Goal: Task Accomplishment & Management: Manage account settings

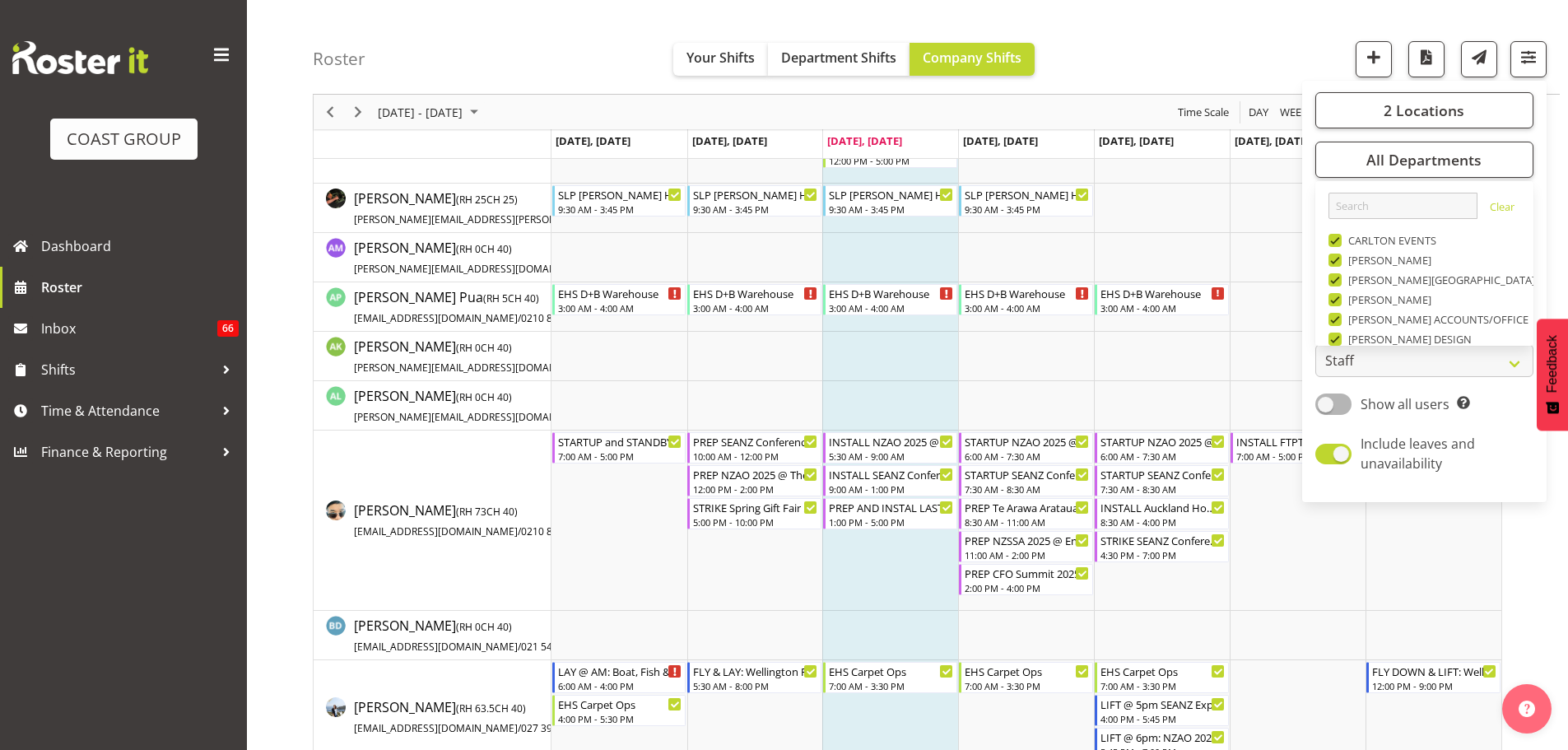
scroll to position [633, 0]
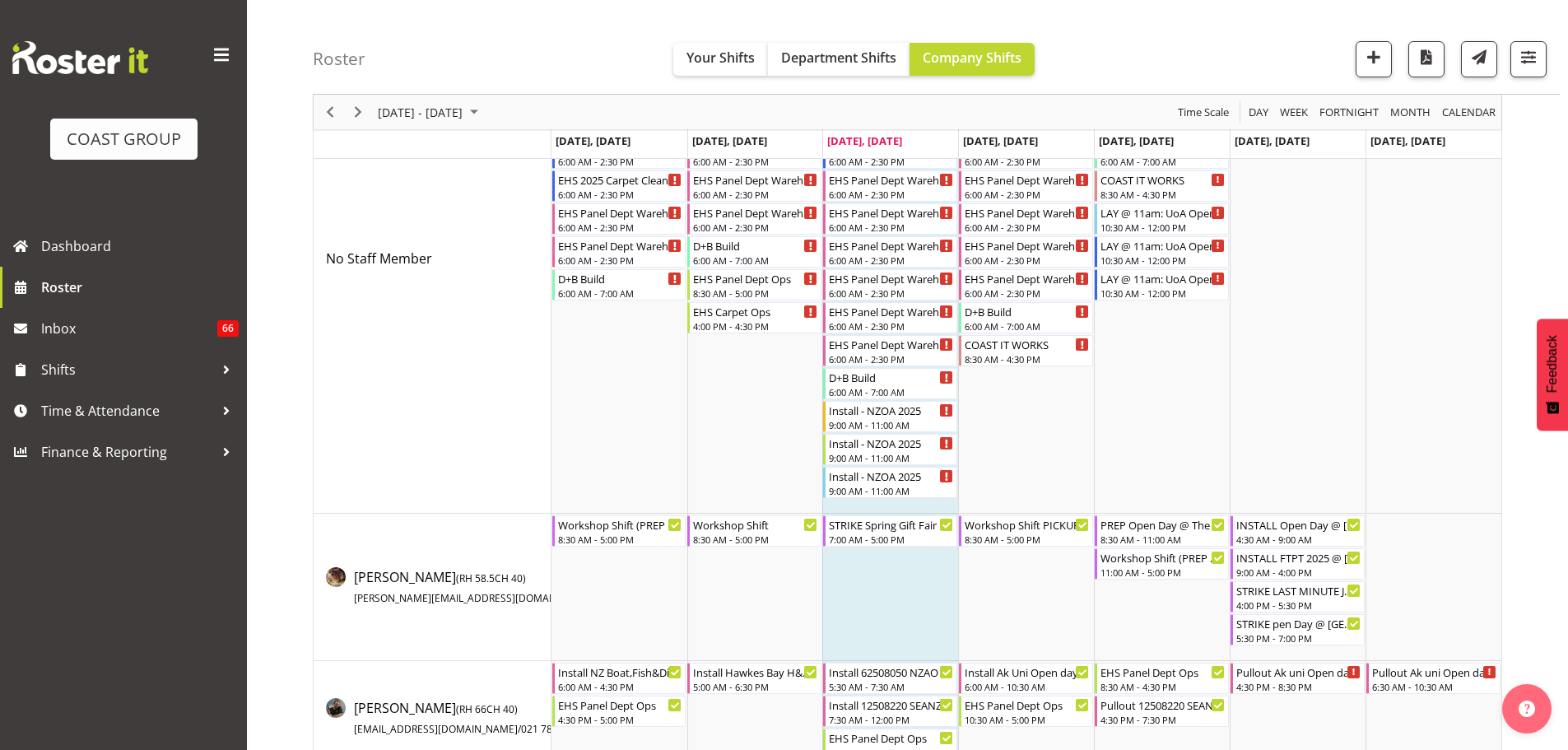
scroll to position [0, 0]
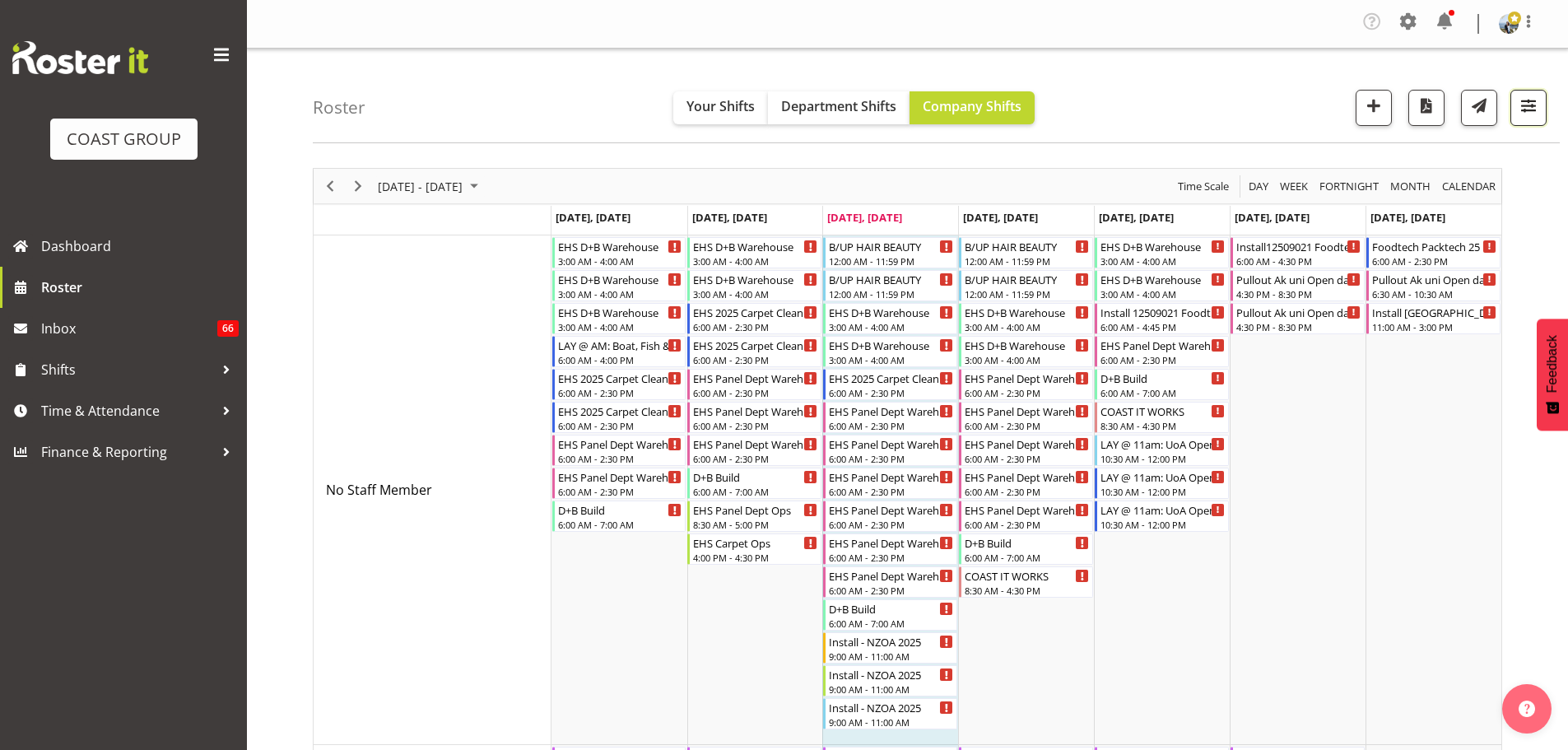
click at [1527, 117] on span "button" at bounding box center [1529, 111] width 6 height 20
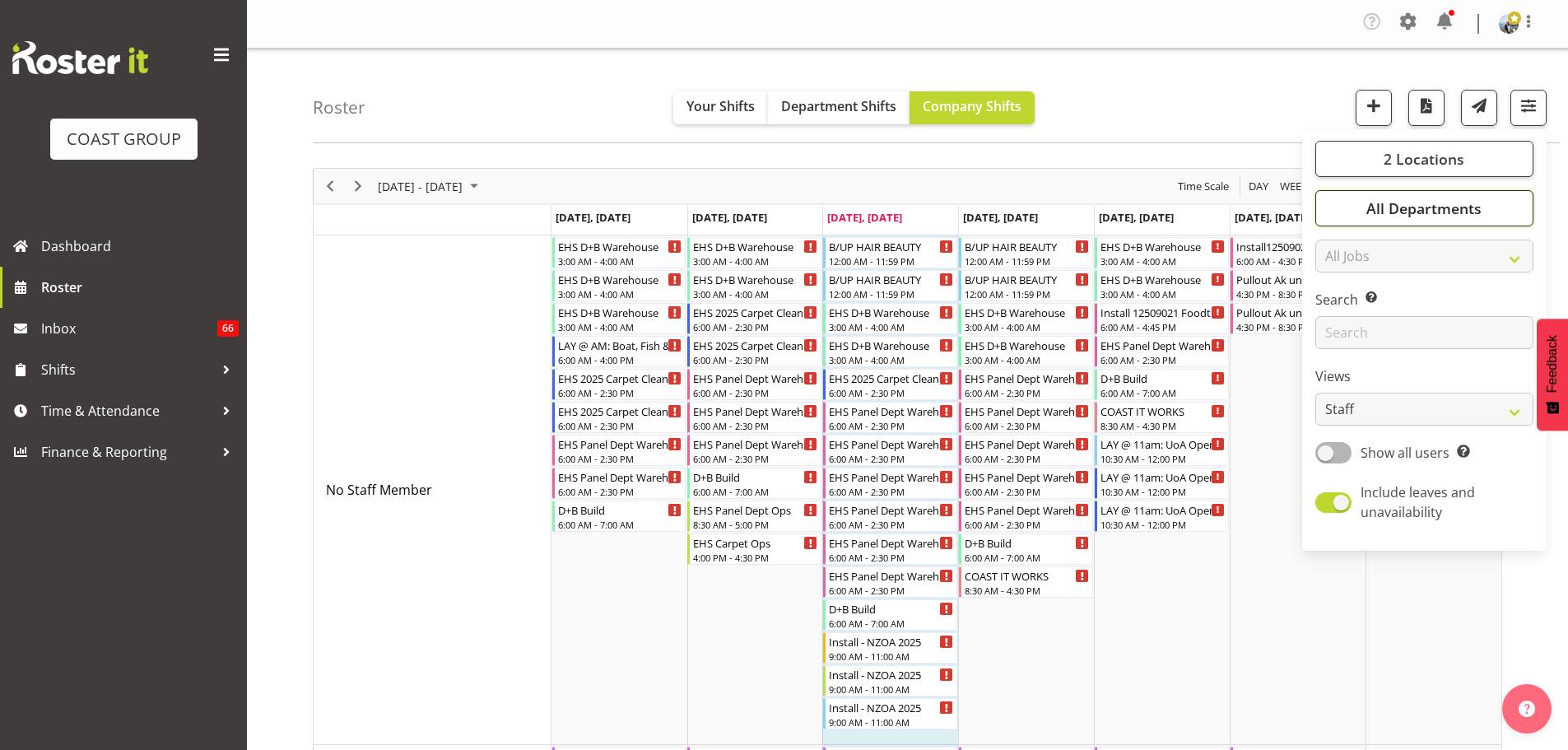
click at [1516, 218] on button "All Departments" at bounding box center [1425, 208] width 218 height 37
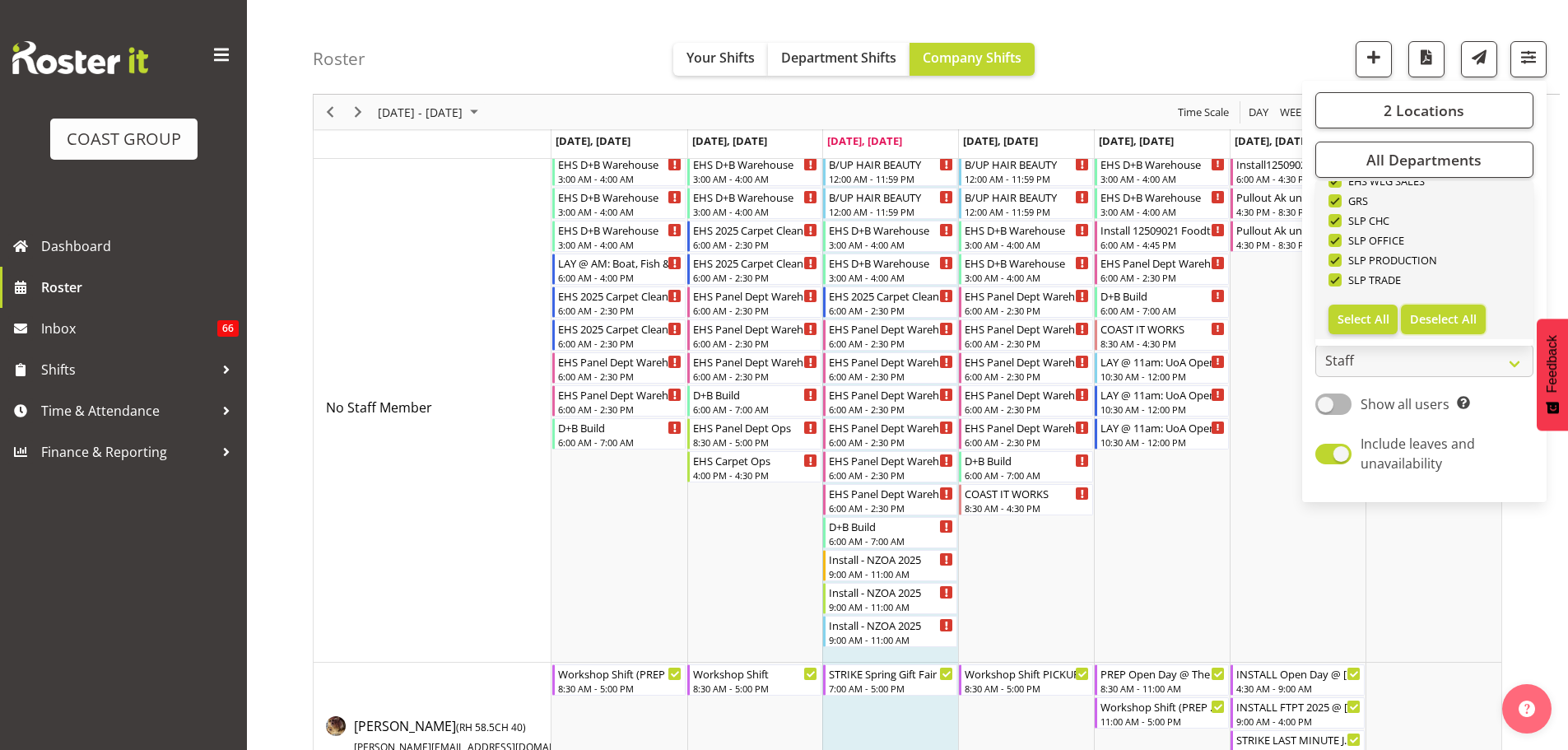
click at [1445, 320] on span "Deselect All" at bounding box center [1443, 319] width 67 height 16
checkbox input "false"
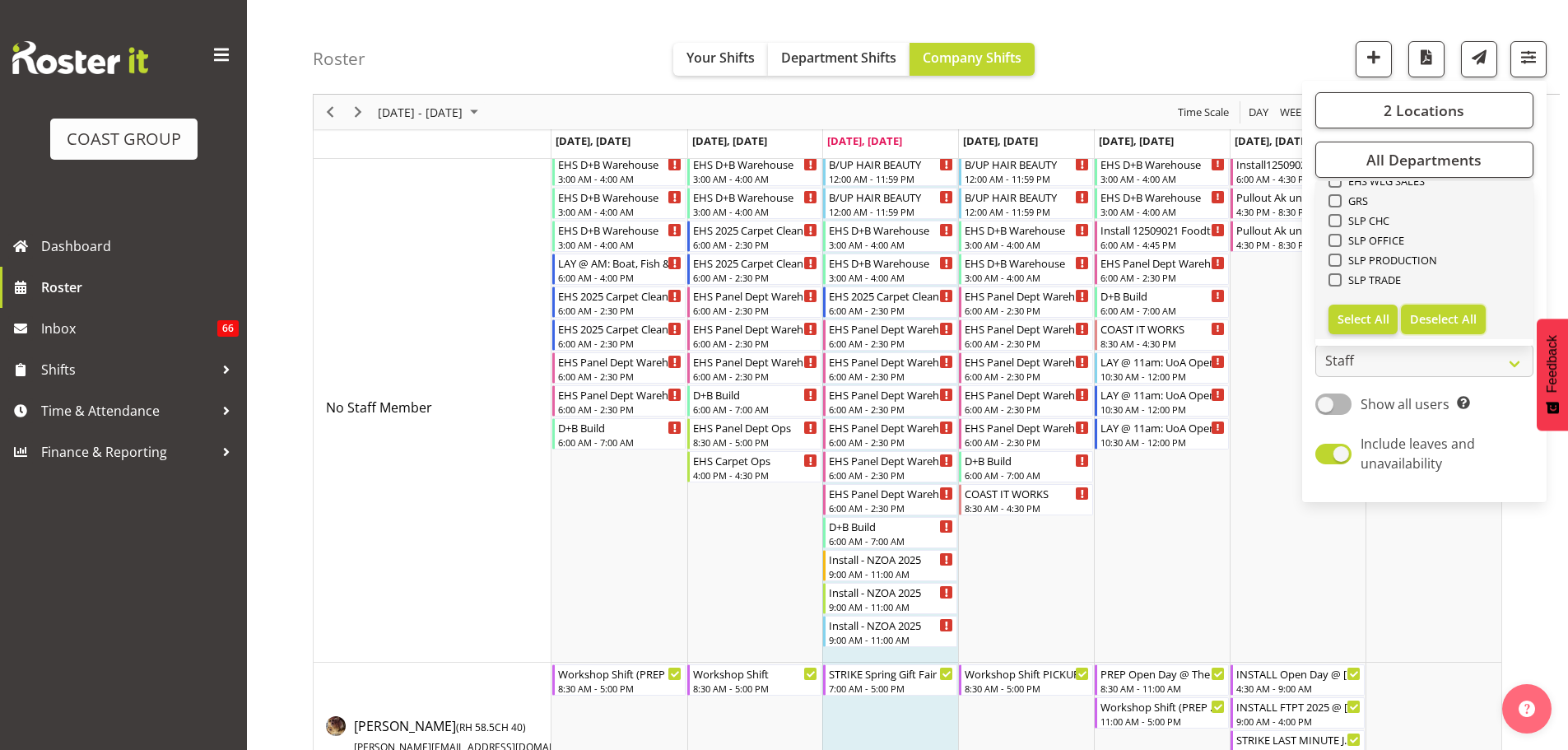
checkbox input "false"
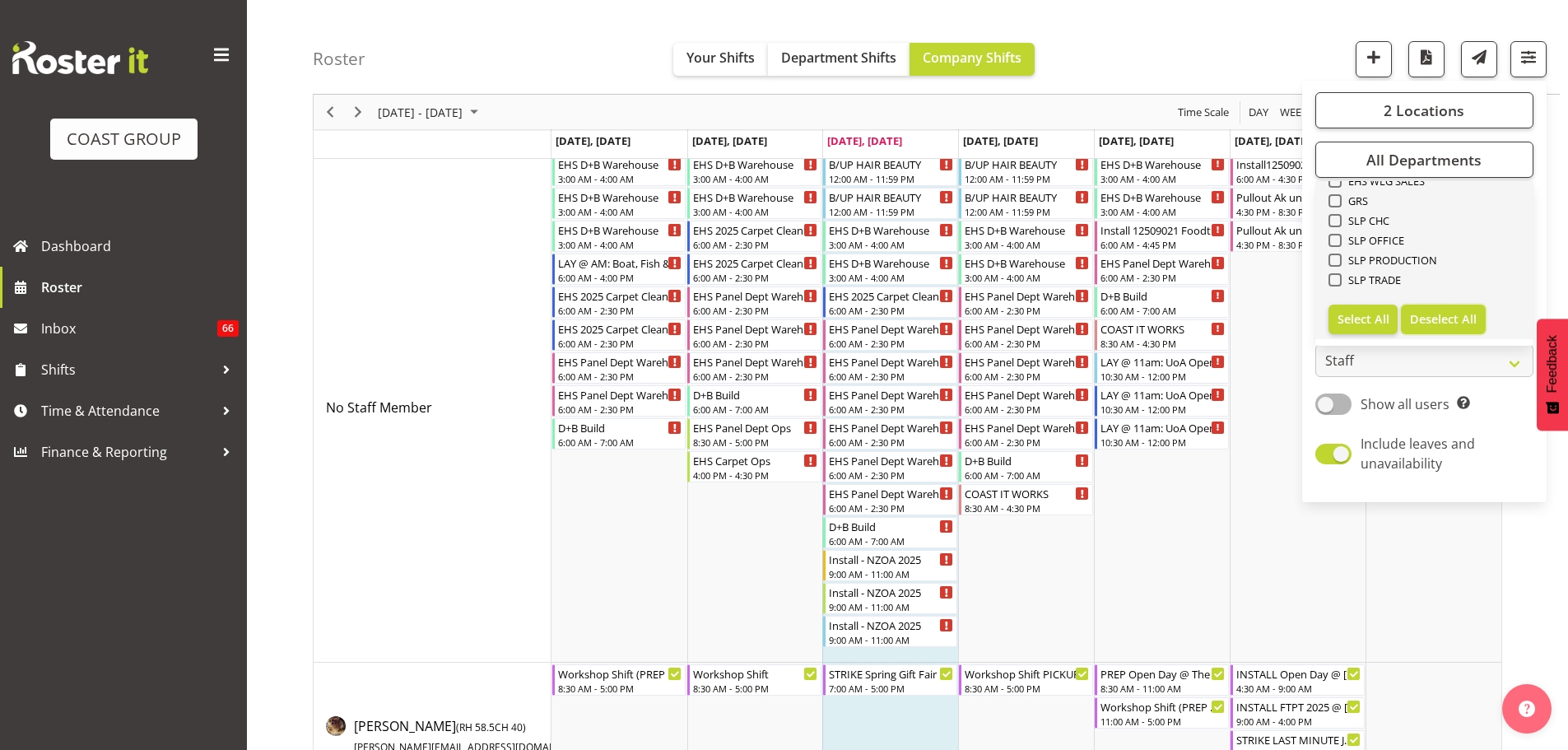
checkbox input "false"
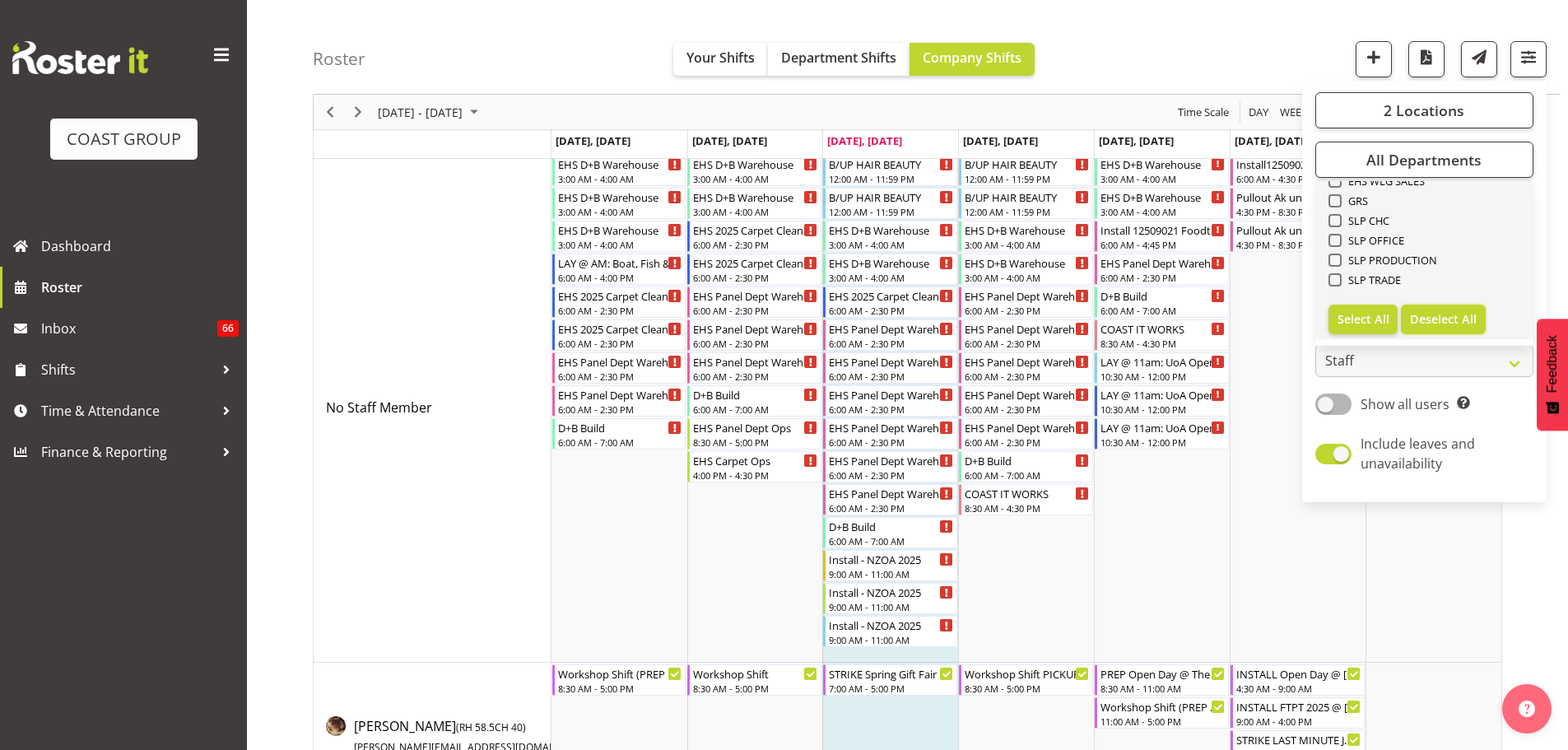
checkbox input "false"
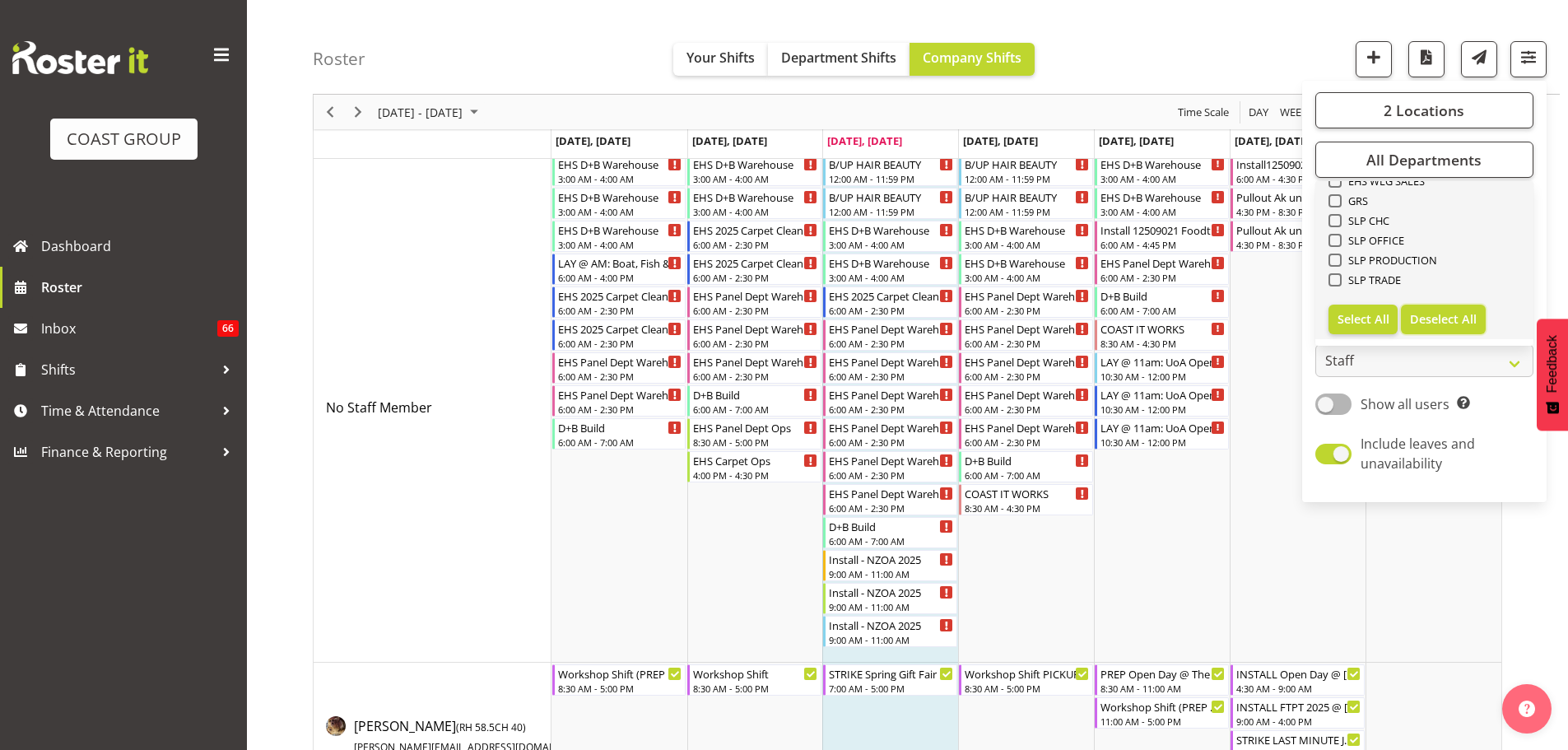
checkbox input "false"
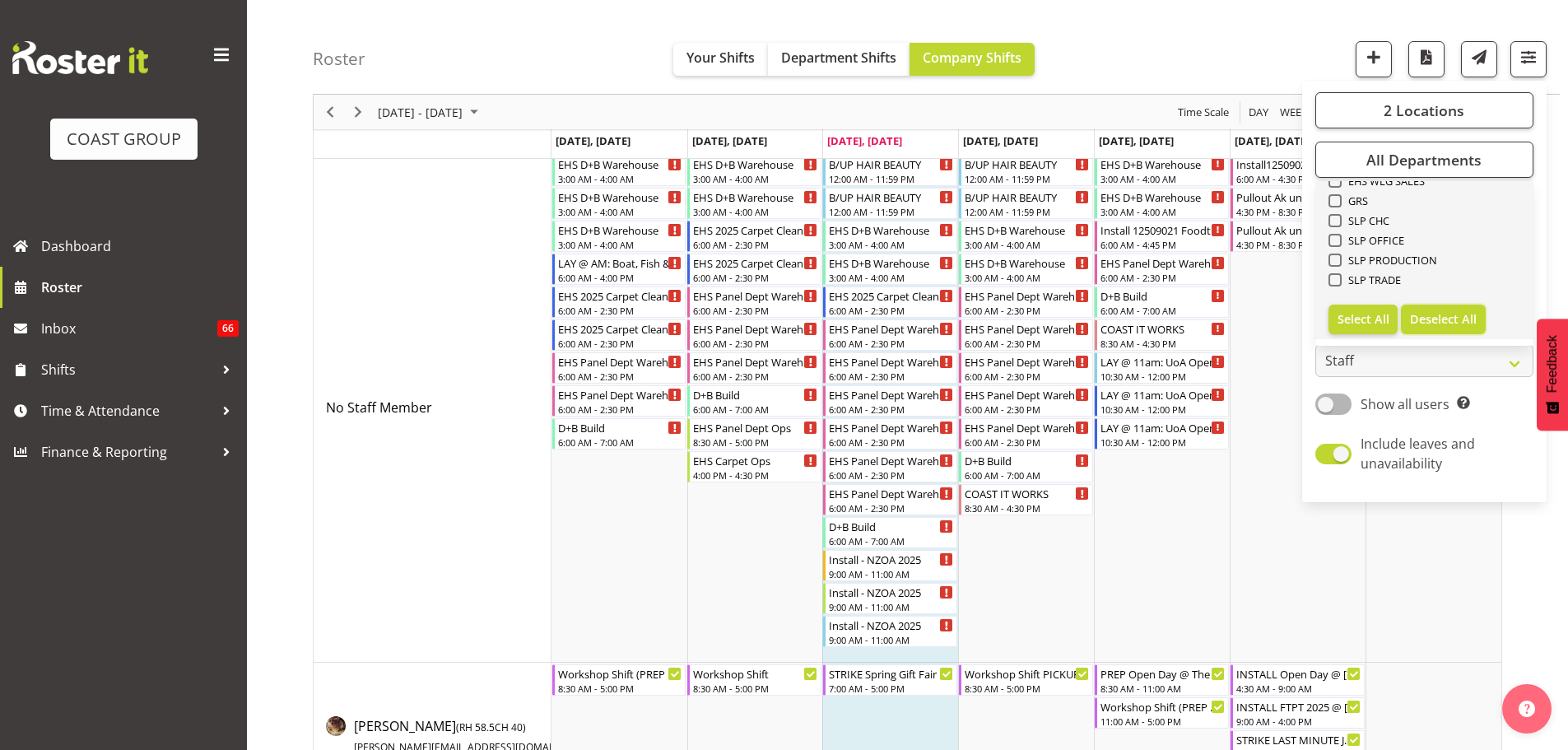
checkbox input "false"
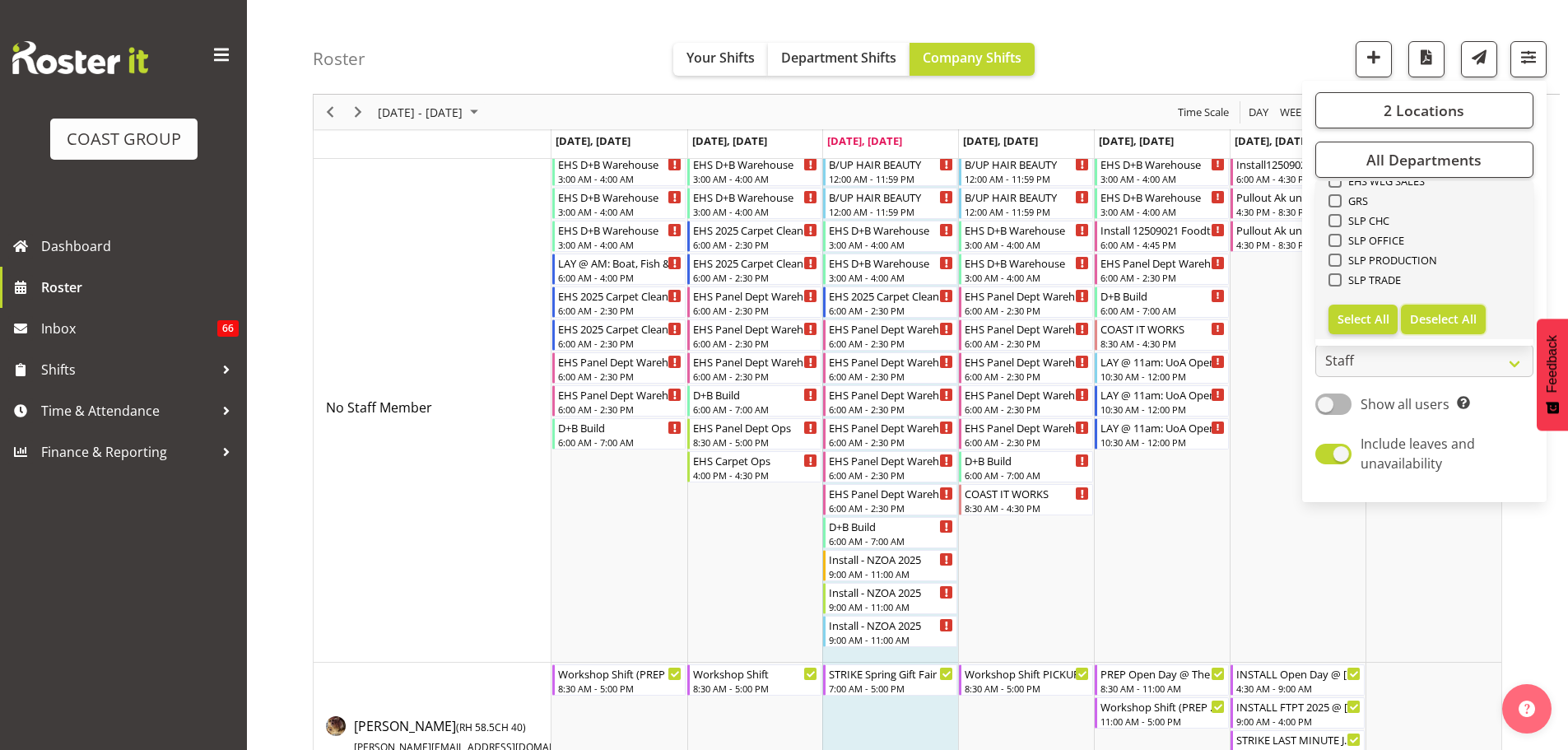
checkbox input "false"
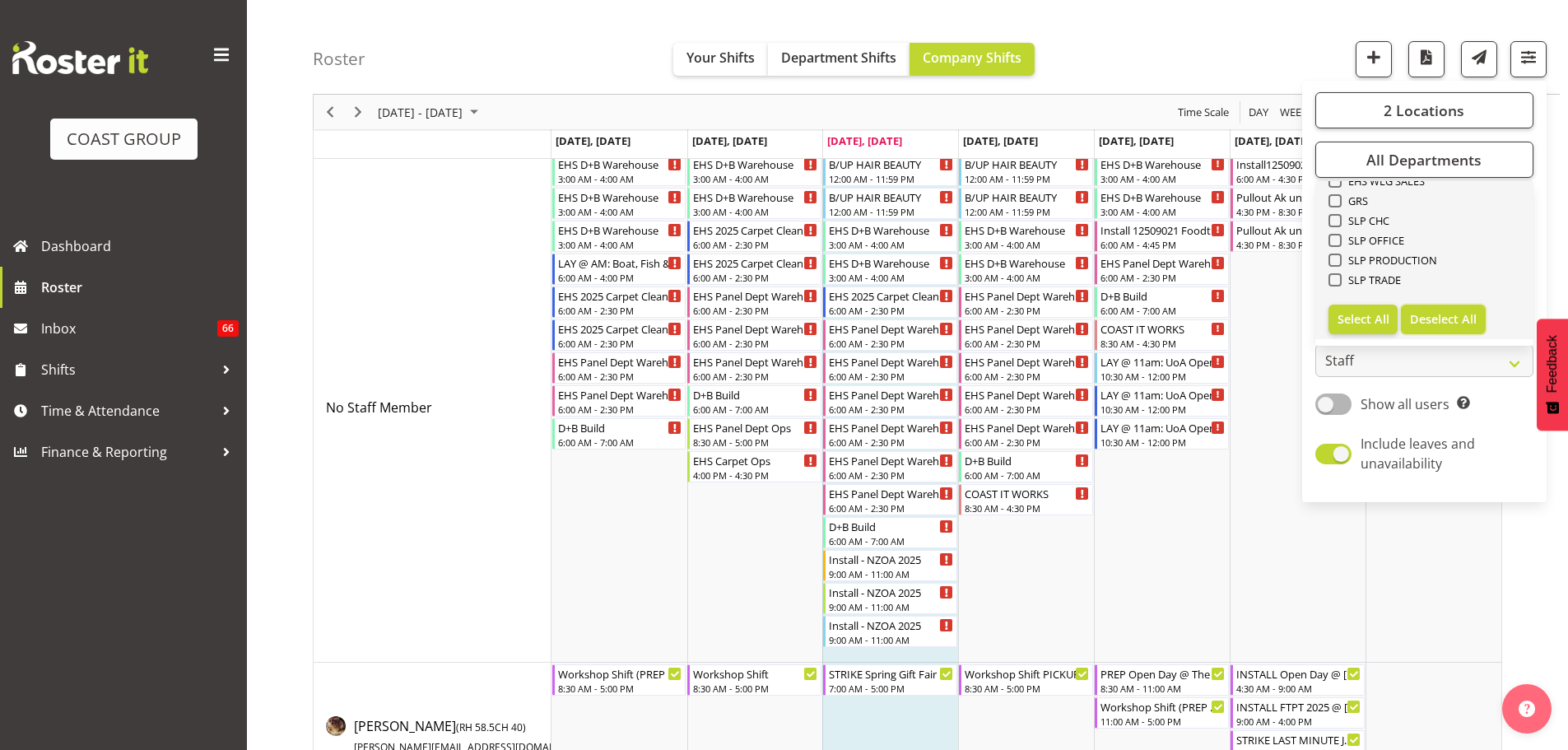
checkbox input "false"
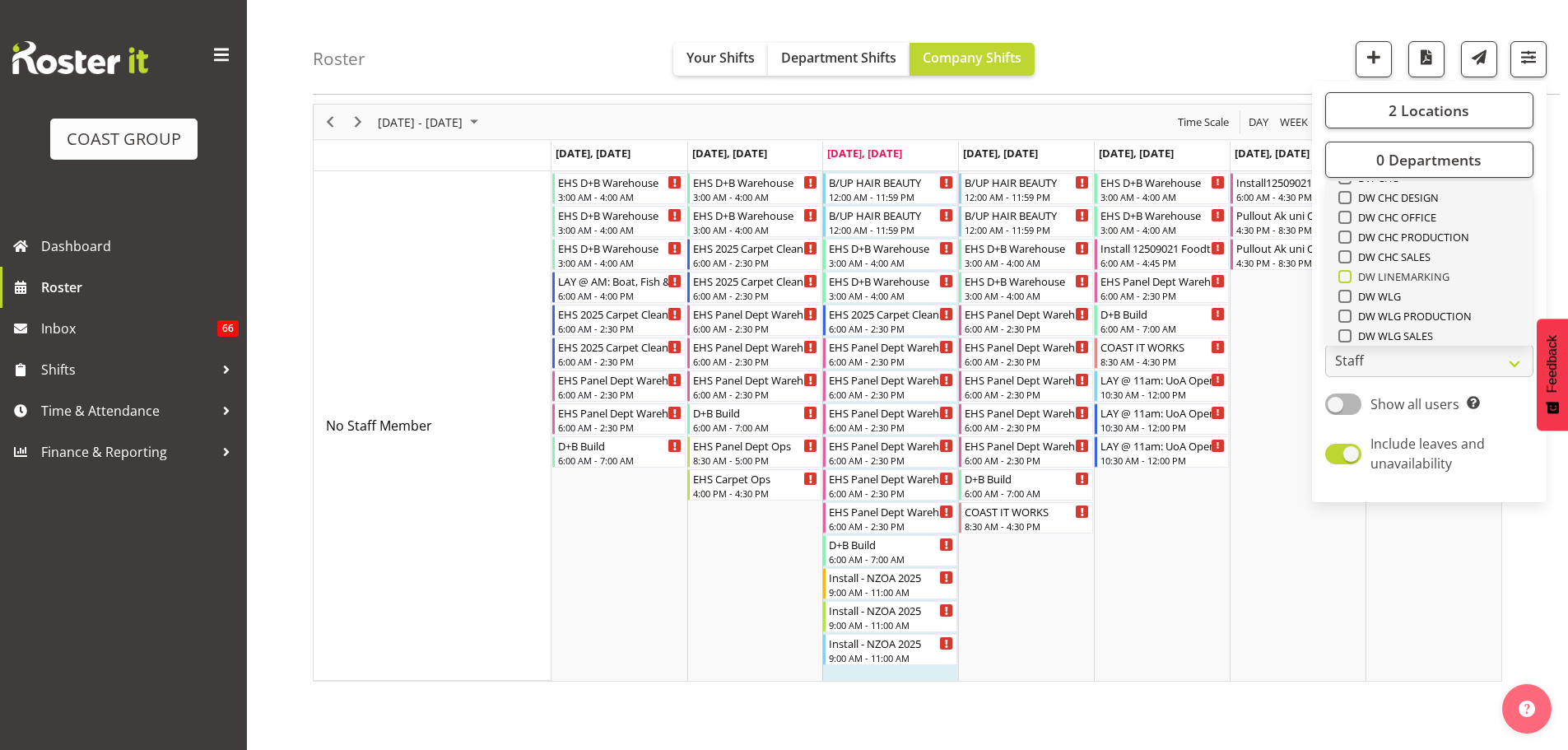
scroll to position [303, 0]
click at [1435, 289] on span "EHS AKL CARPET" at bounding box center [1396, 293] width 88 height 13
click at [1349, 289] on input "EHS AKL CARPET" at bounding box center [1343, 293] width 10 height 10
checkbox input "true"
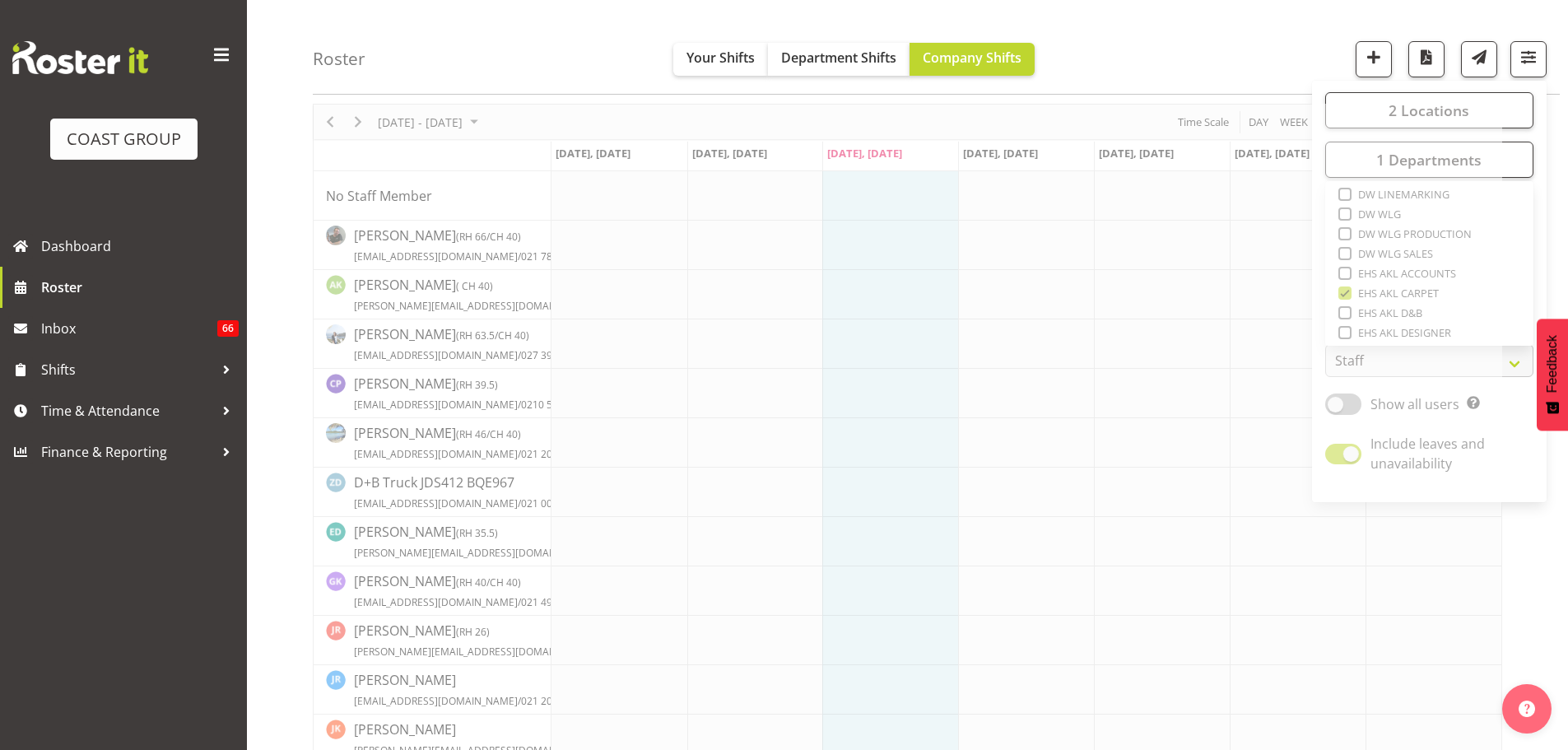
click at [1274, 55] on div "Roster Your Shifts Department Shifts Company Shifts 2 Locations Clear CARLTON E…" at bounding box center [936, 47] width 1247 height 95
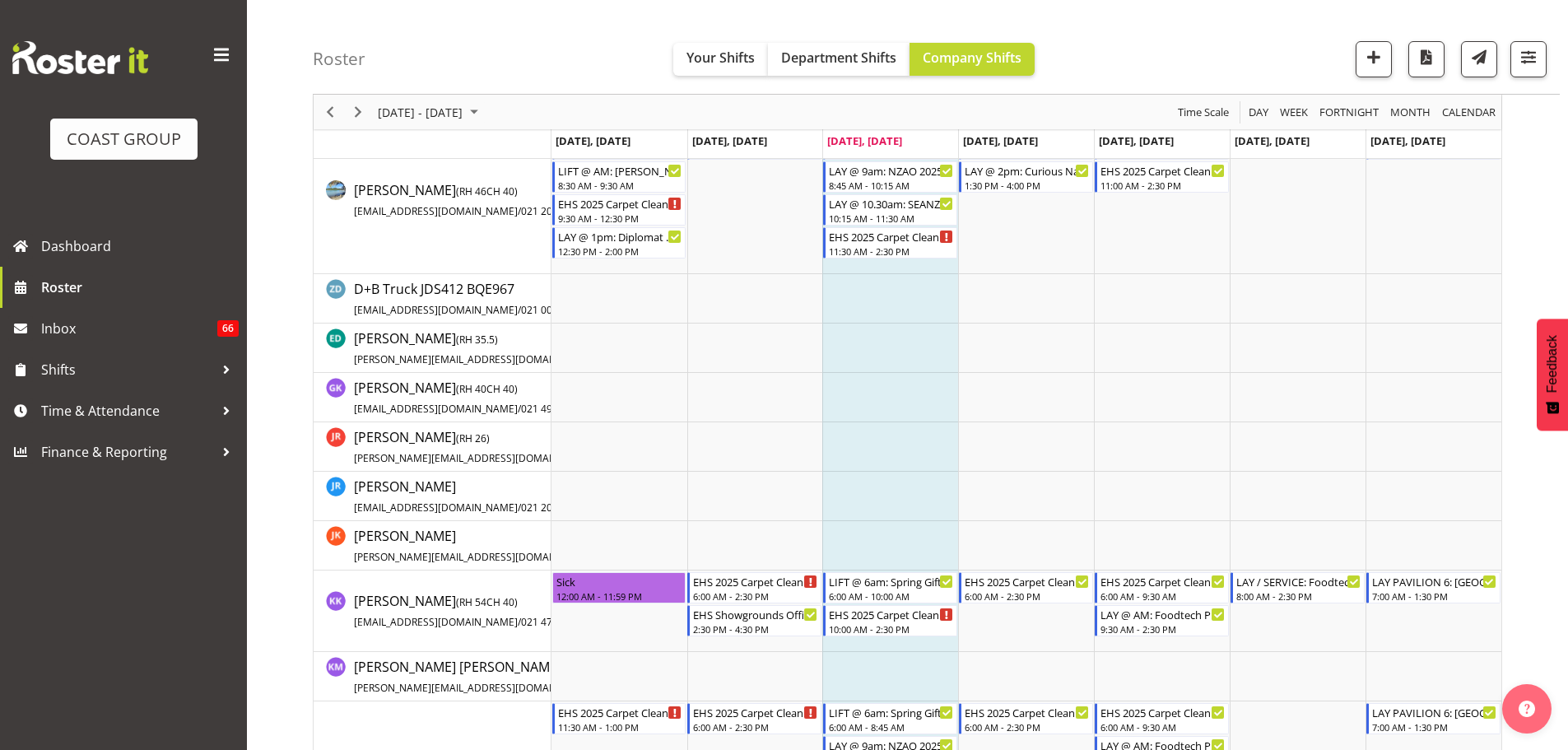
scroll to position [558, 0]
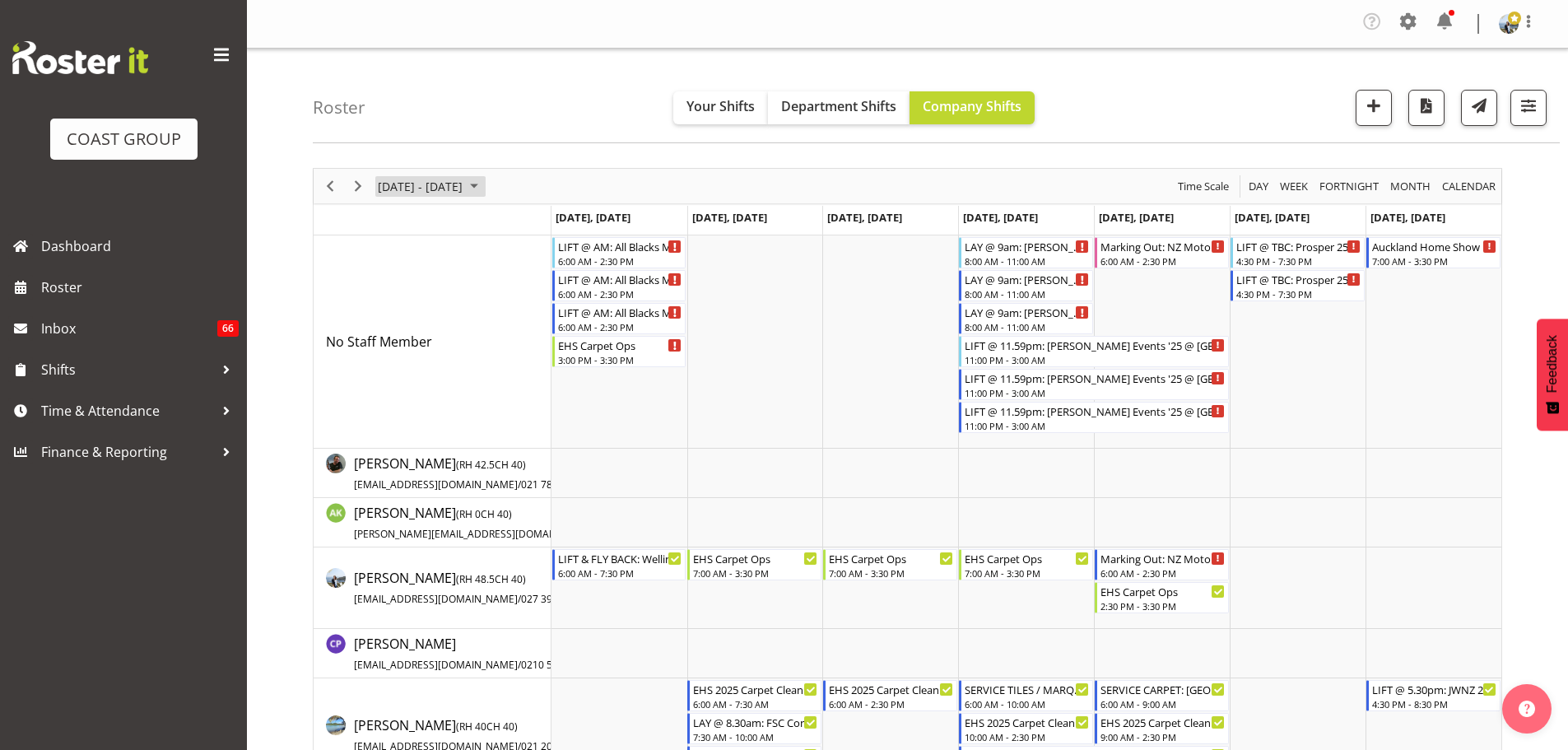
click at [464, 182] on span "September 08 - 14, 2025" at bounding box center [420, 186] width 88 height 21
click at [528, 428] on button "[DATE]" at bounding box center [538, 430] width 56 height 23
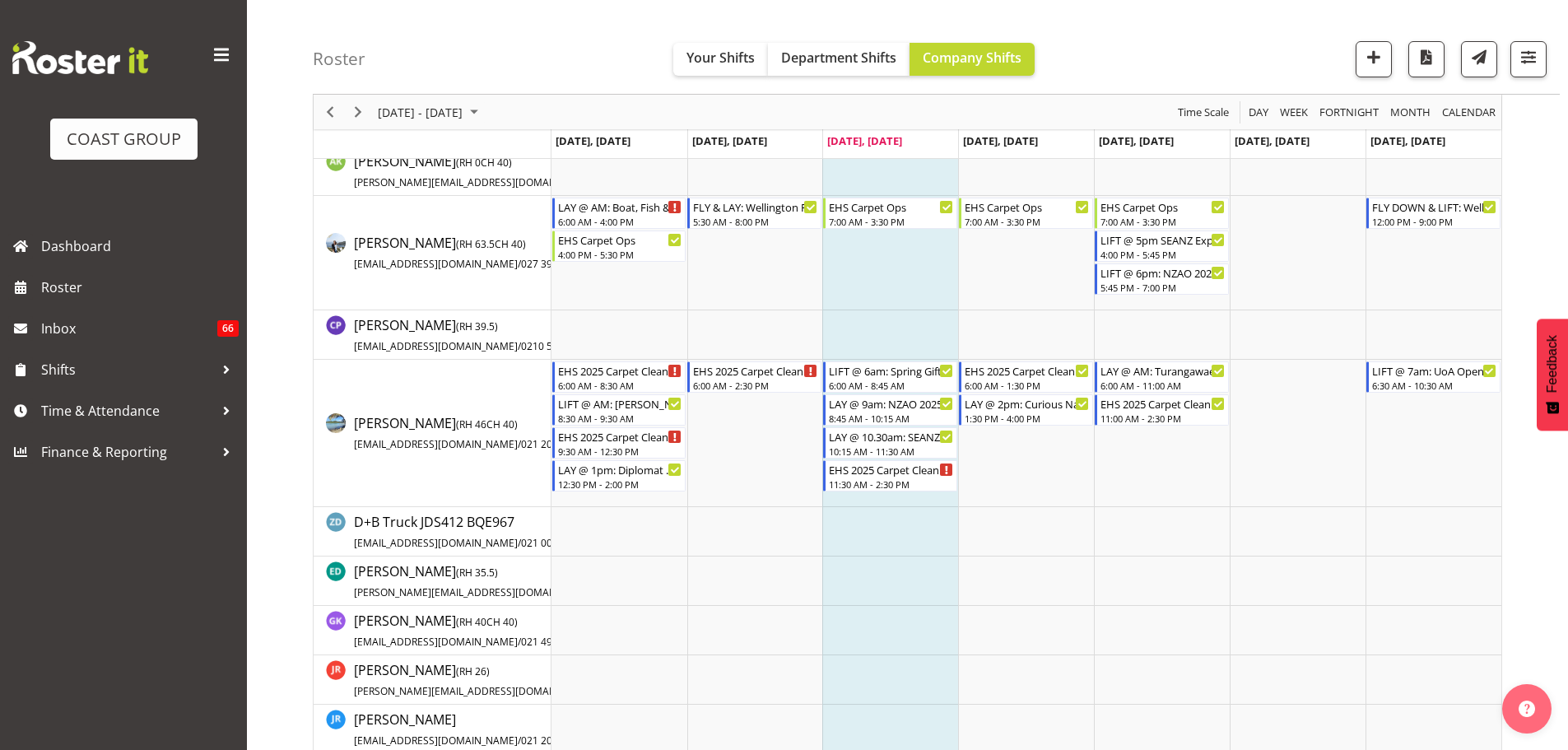
scroll to position [22, 0]
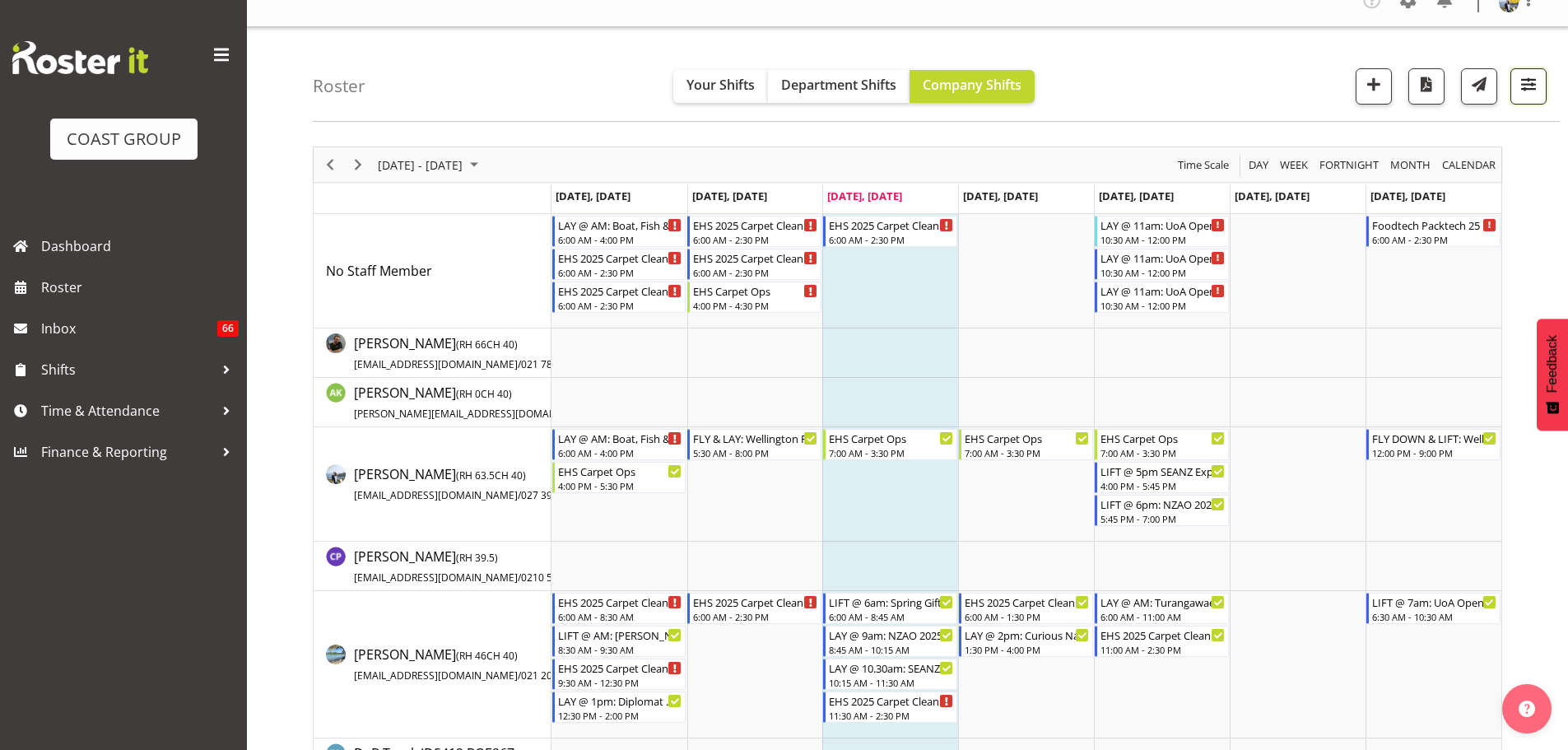
click at [1535, 89] on span "button" at bounding box center [1529, 84] width 22 height 22
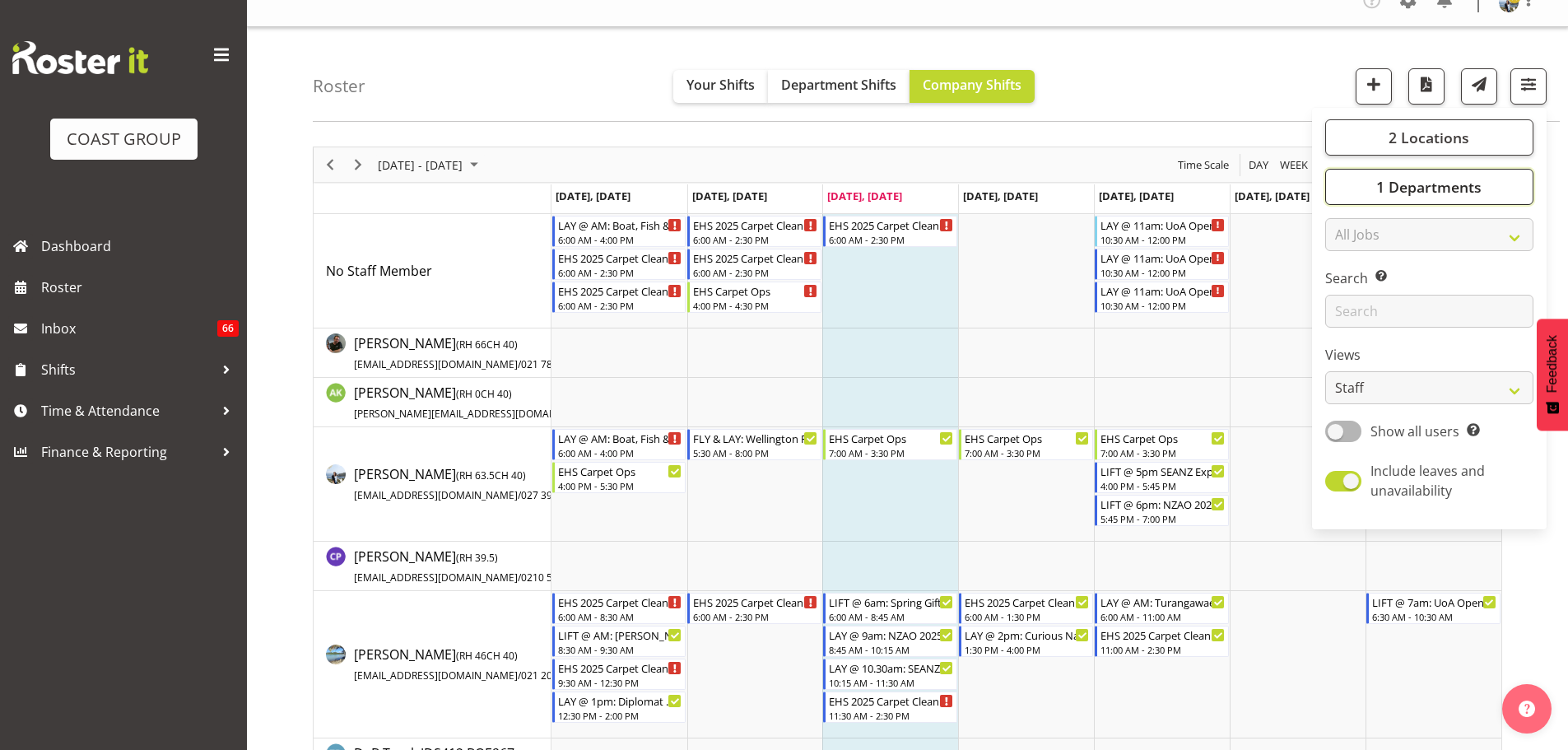
click at [1491, 202] on button "1 Departments" at bounding box center [1430, 187] width 209 height 37
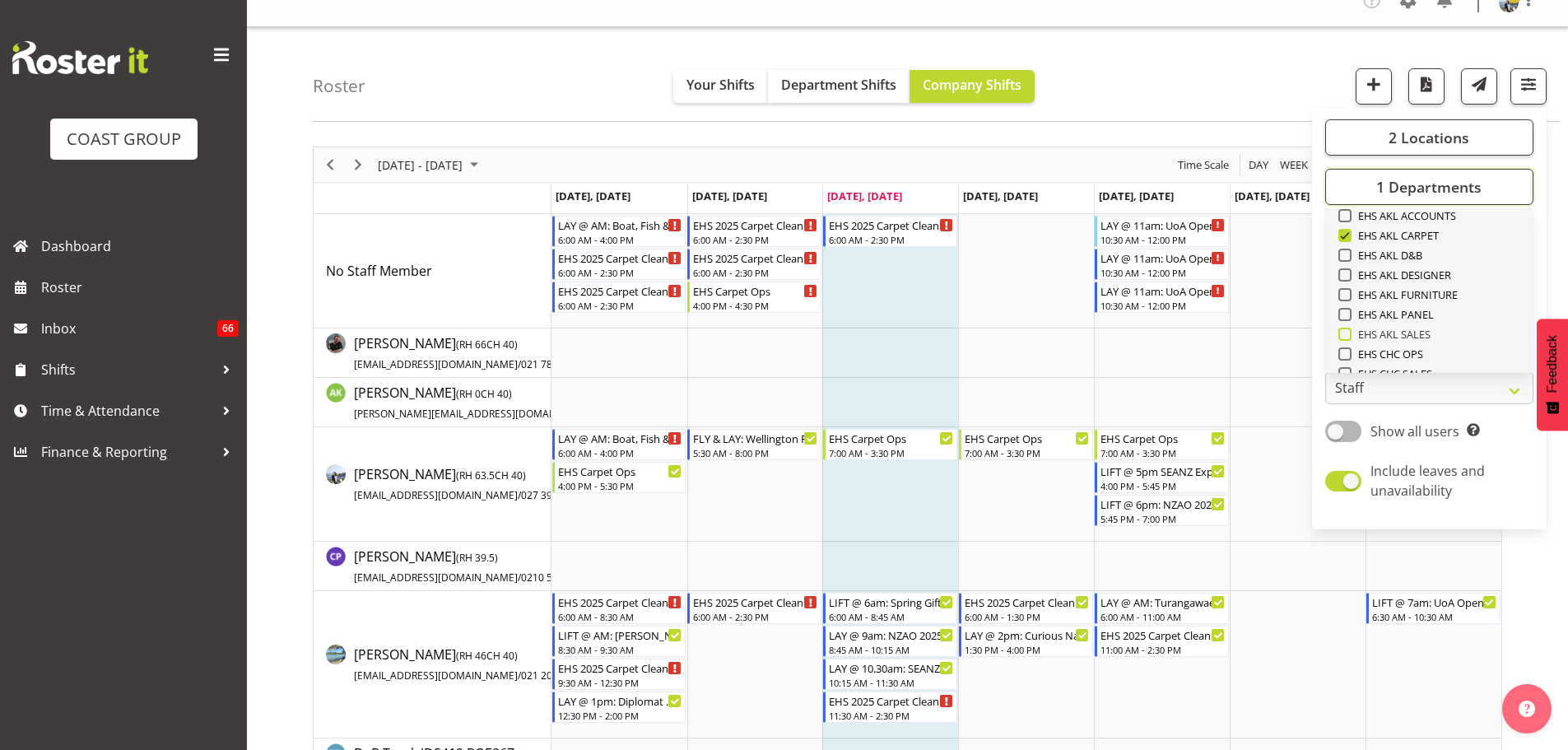
scroll to position [412, 0]
click at [1424, 289] on span "EHS AKL PANEL" at bounding box center [1393, 290] width 83 height 13
click at [1349, 289] on input "EHS AKL PANEL" at bounding box center [1343, 290] width 10 height 10
checkbox input "true"
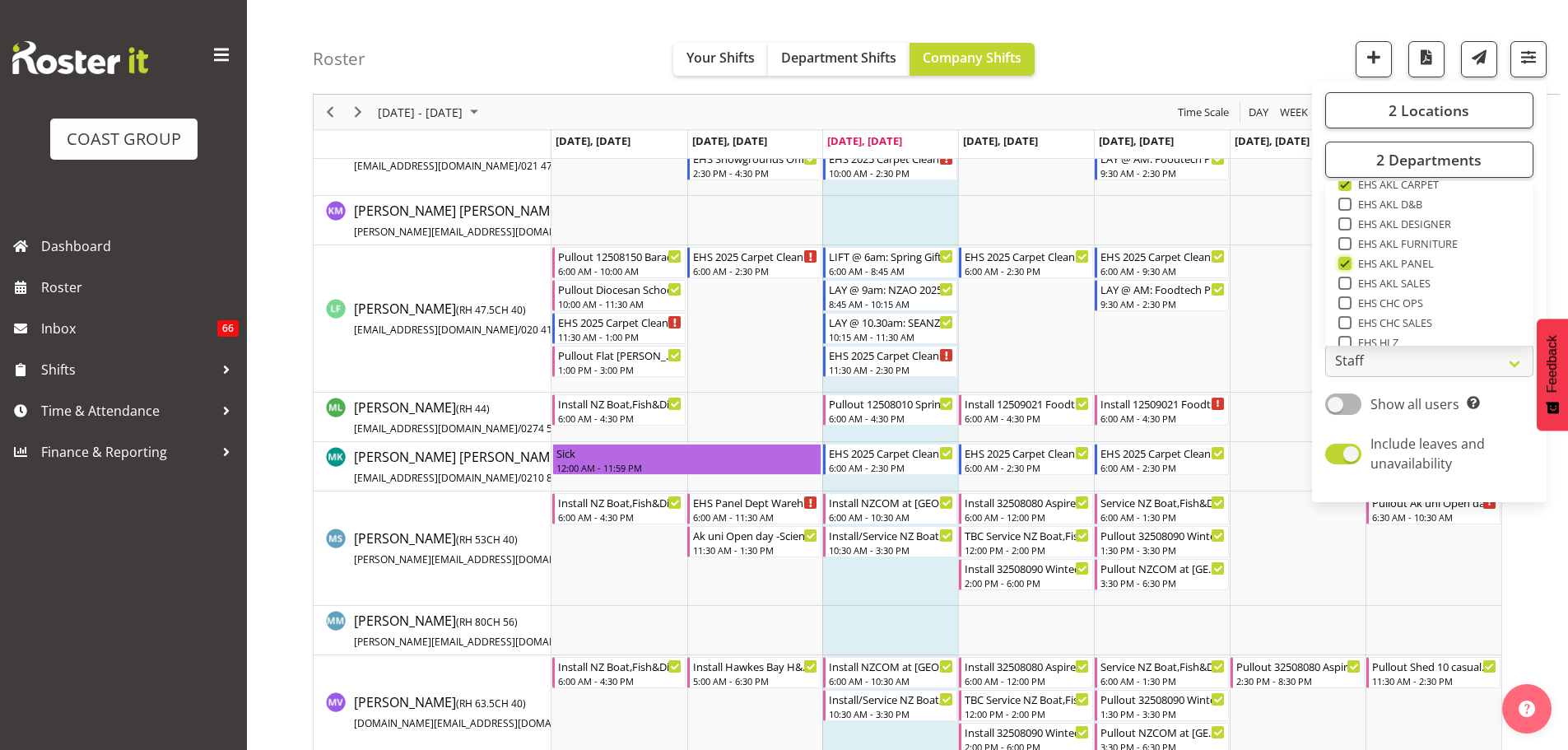
scroll to position [1914, 0]
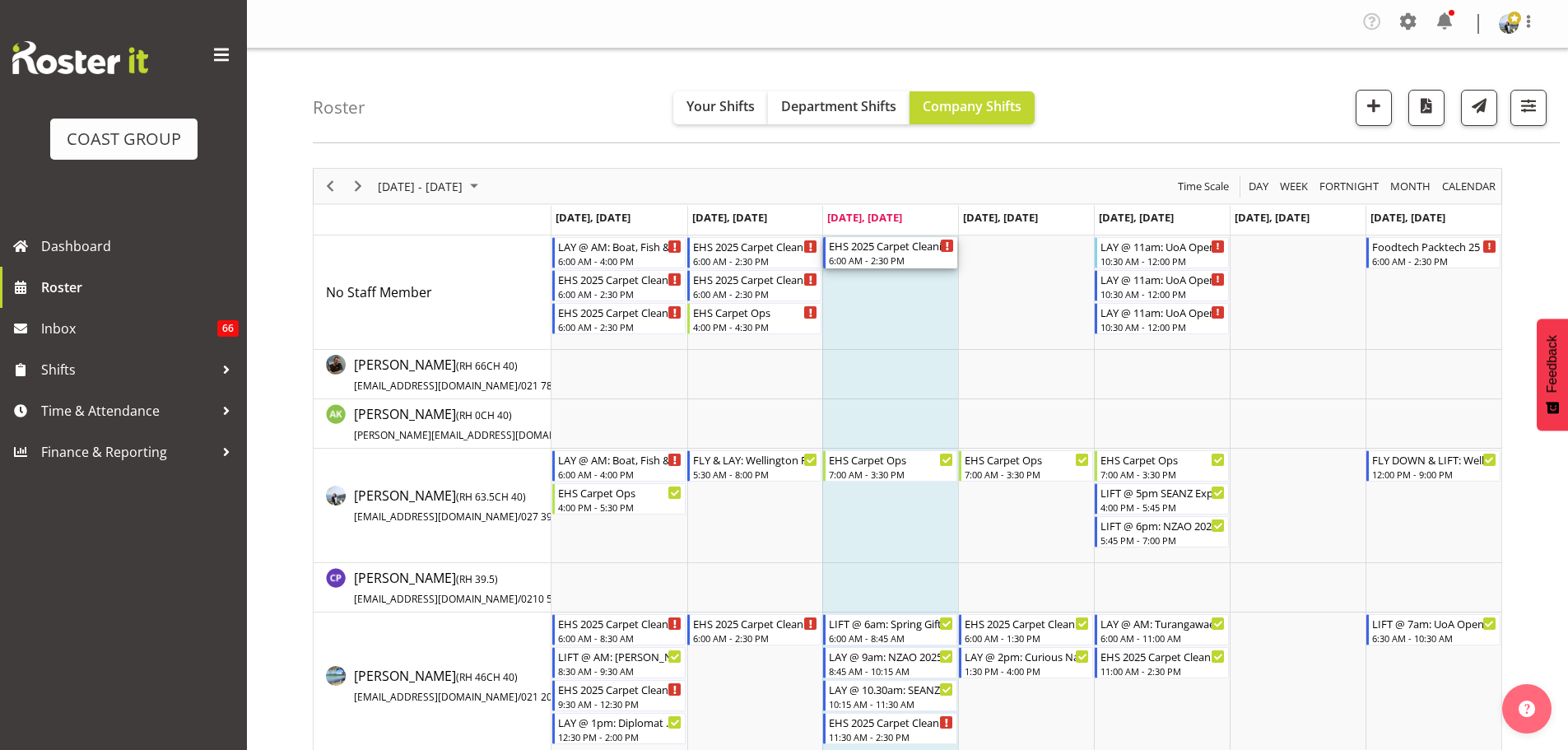
click at [865, 256] on div "6:00 AM - 2:30 PM" at bounding box center [891, 260] width 125 height 13
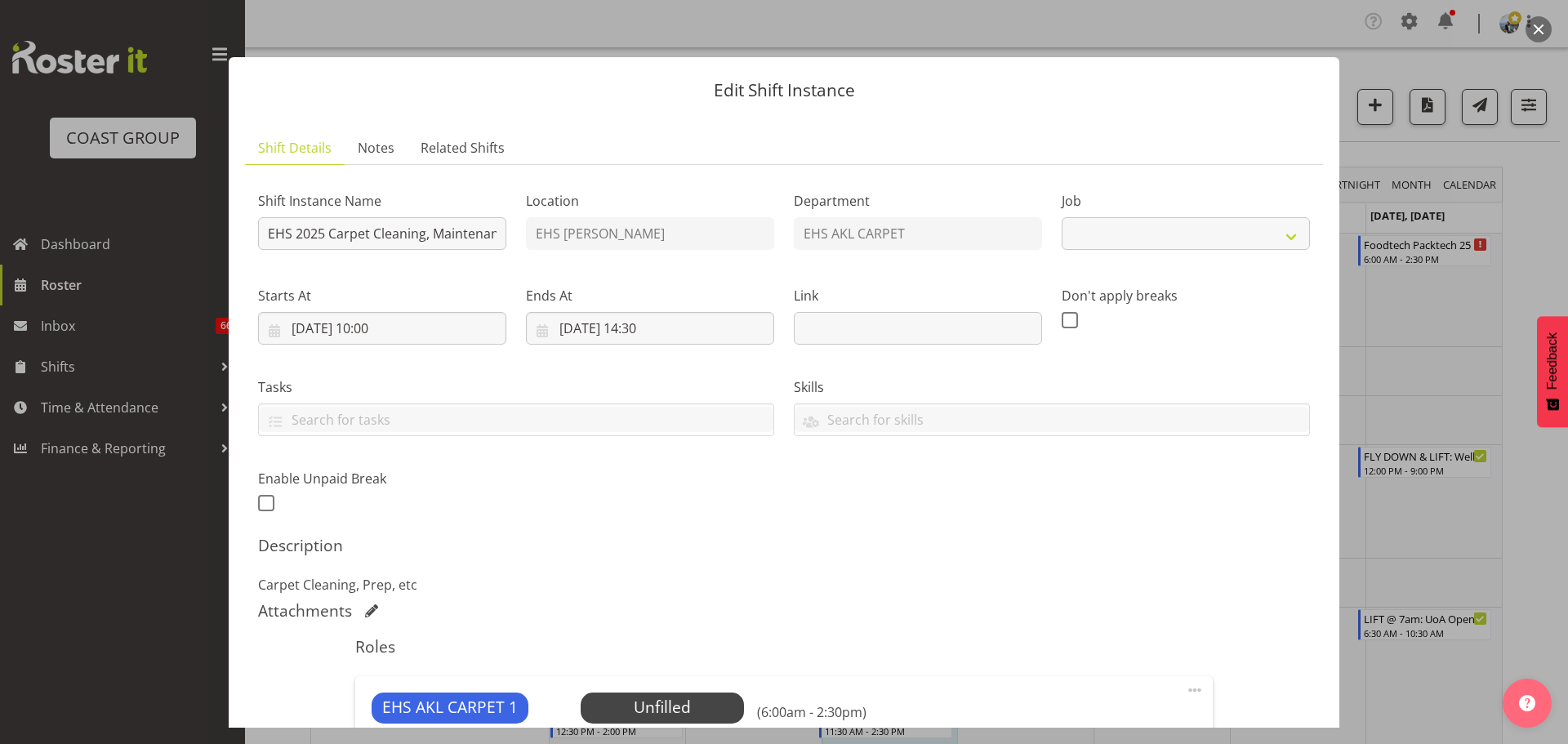
select select "69"
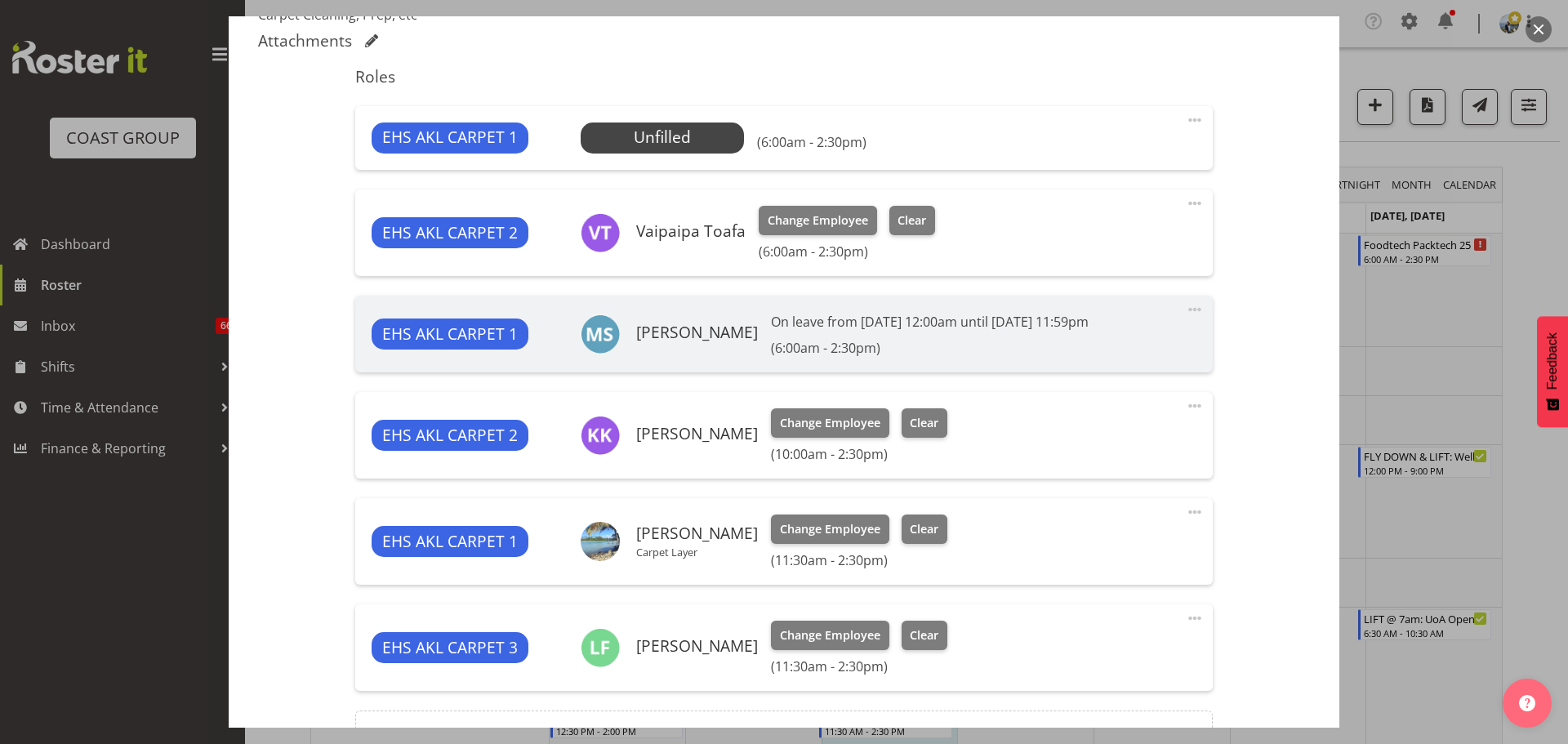
scroll to position [345, 0]
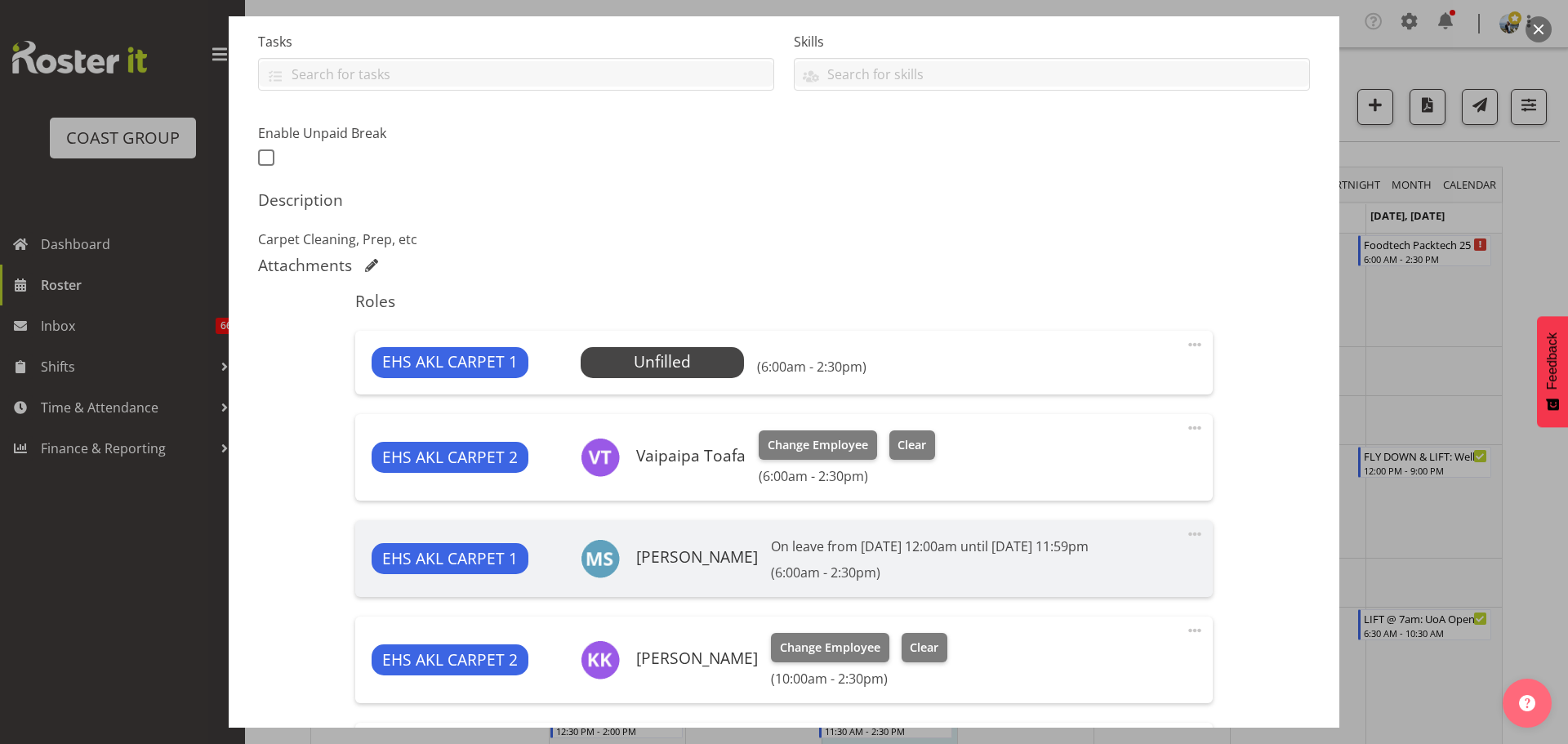
click at [1185, 344] on span at bounding box center [1194, 344] width 20 height 20
click at [1120, 438] on link "Delete" at bounding box center [1126, 443] width 157 height 30
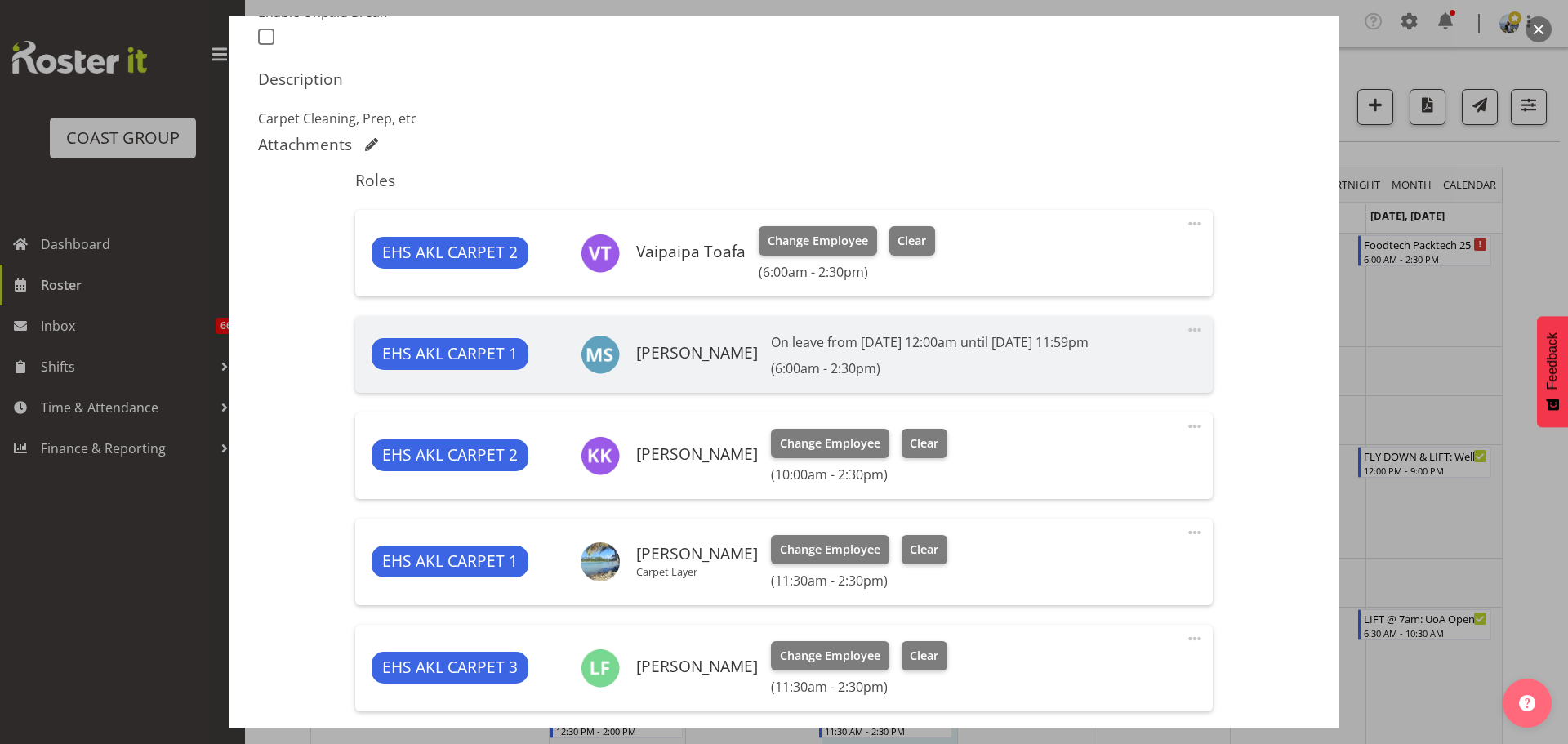
scroll to position [670, 0]
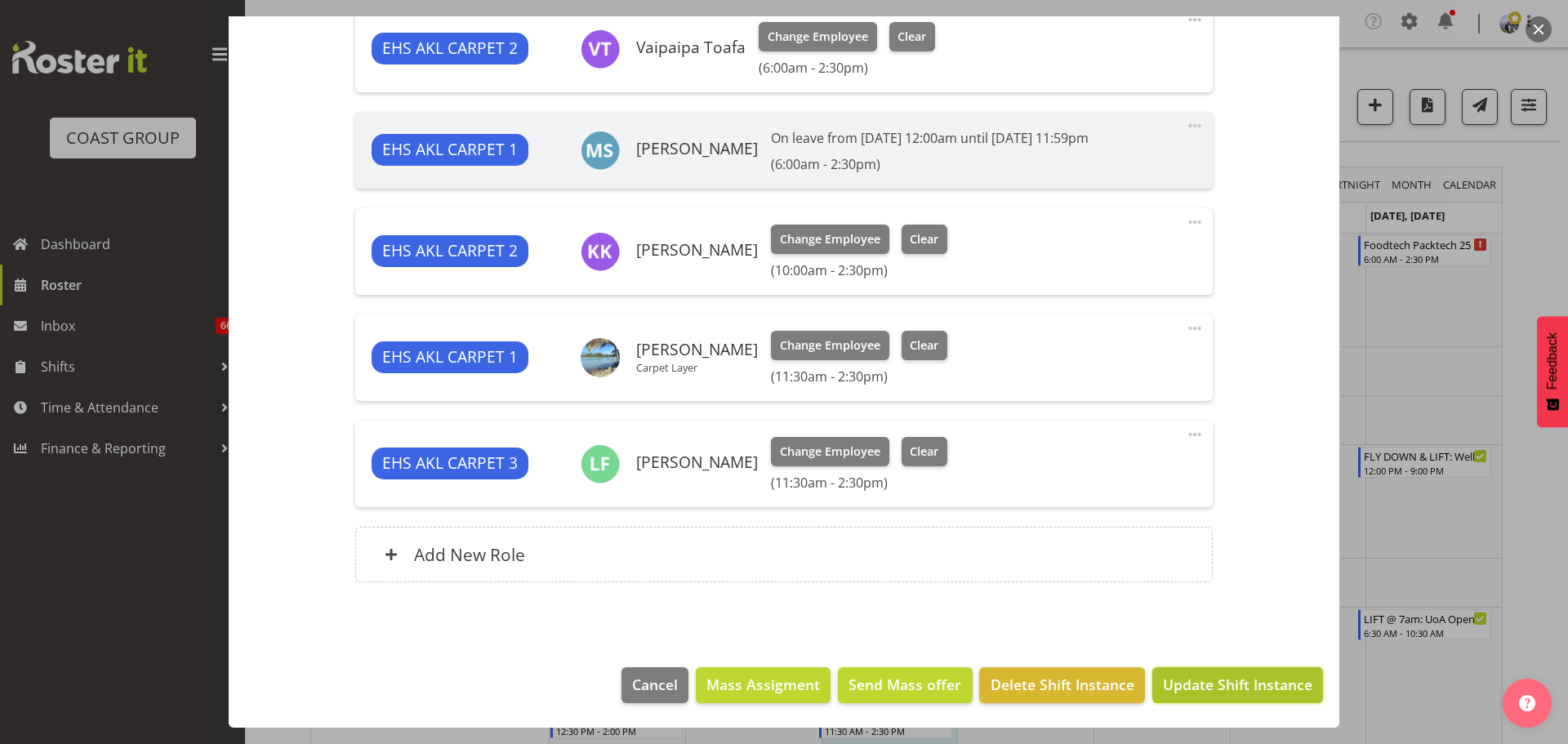
click at [1206, 689] on span "Update Shift Instance" at bounding box center [1237, 684] width 149 height 21
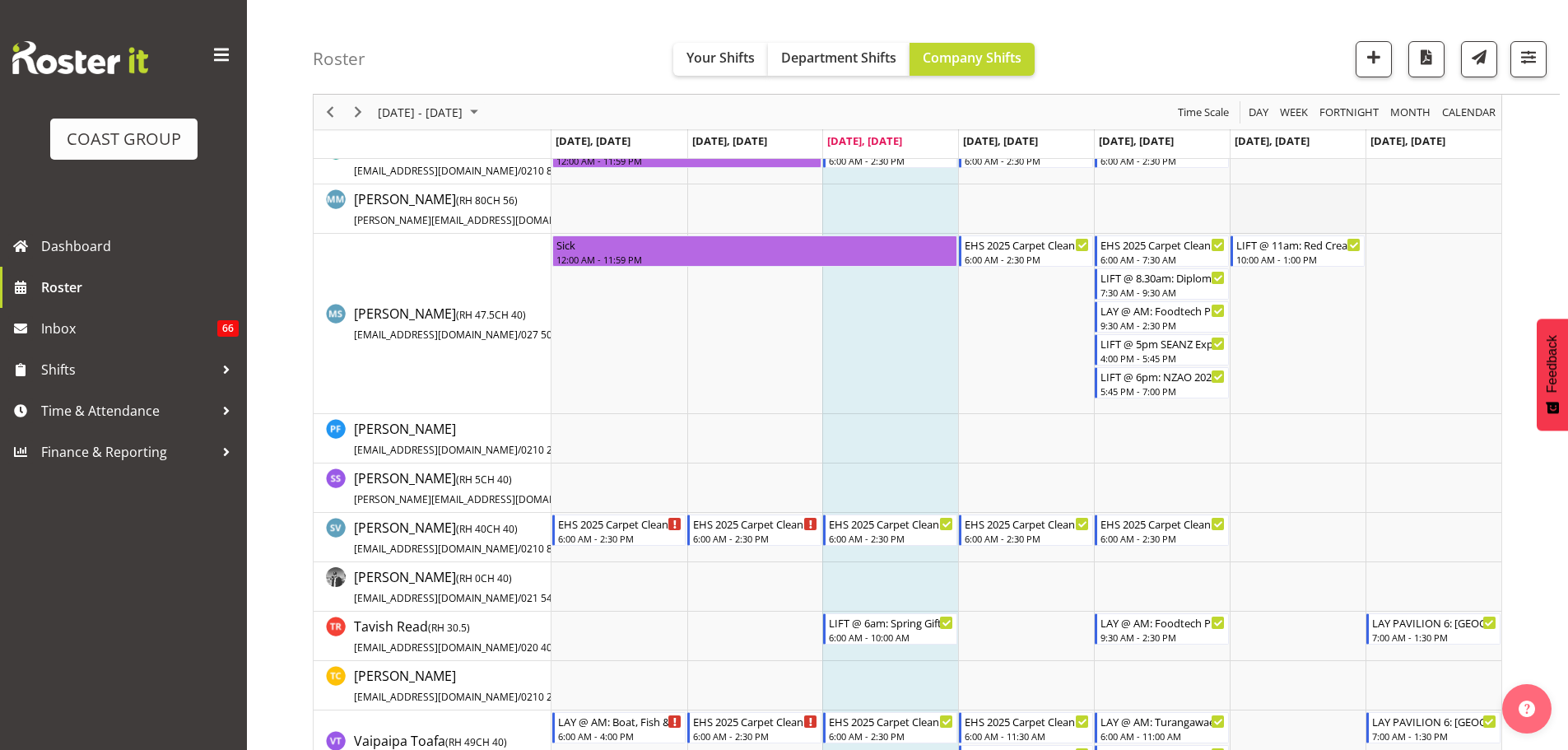
scroll to position [1070, 0]
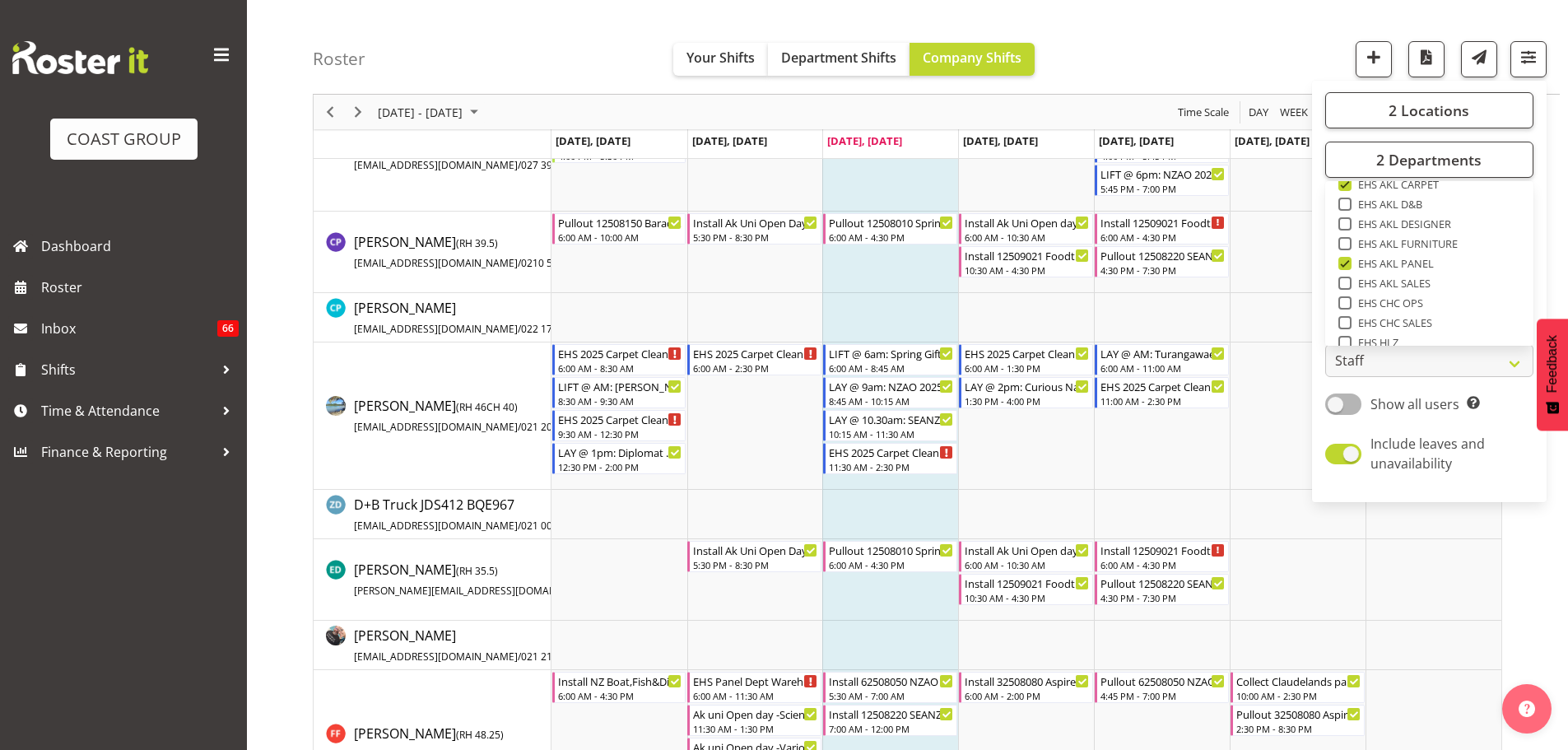
scroll to position [515, 0]
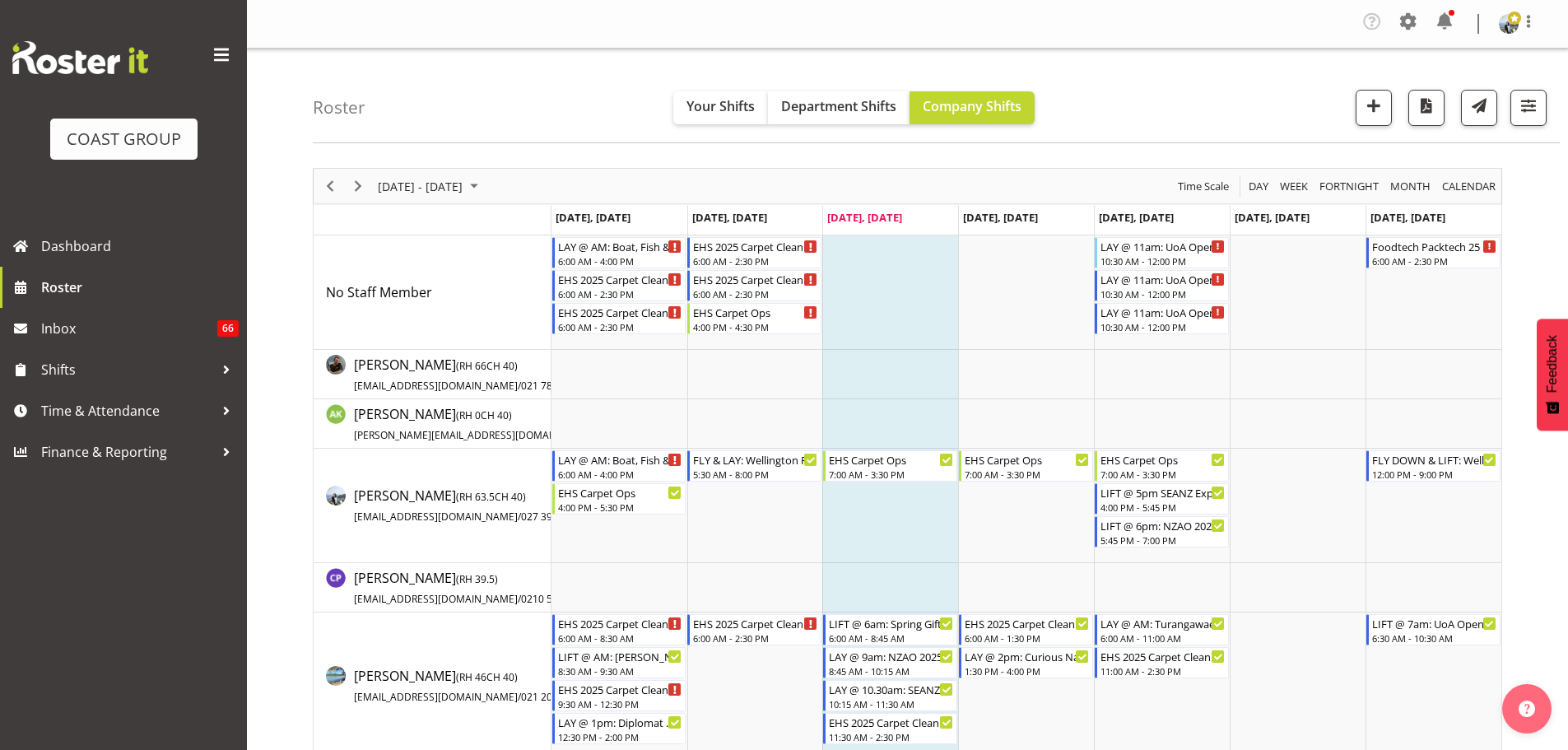
scroll to position [741, 0]
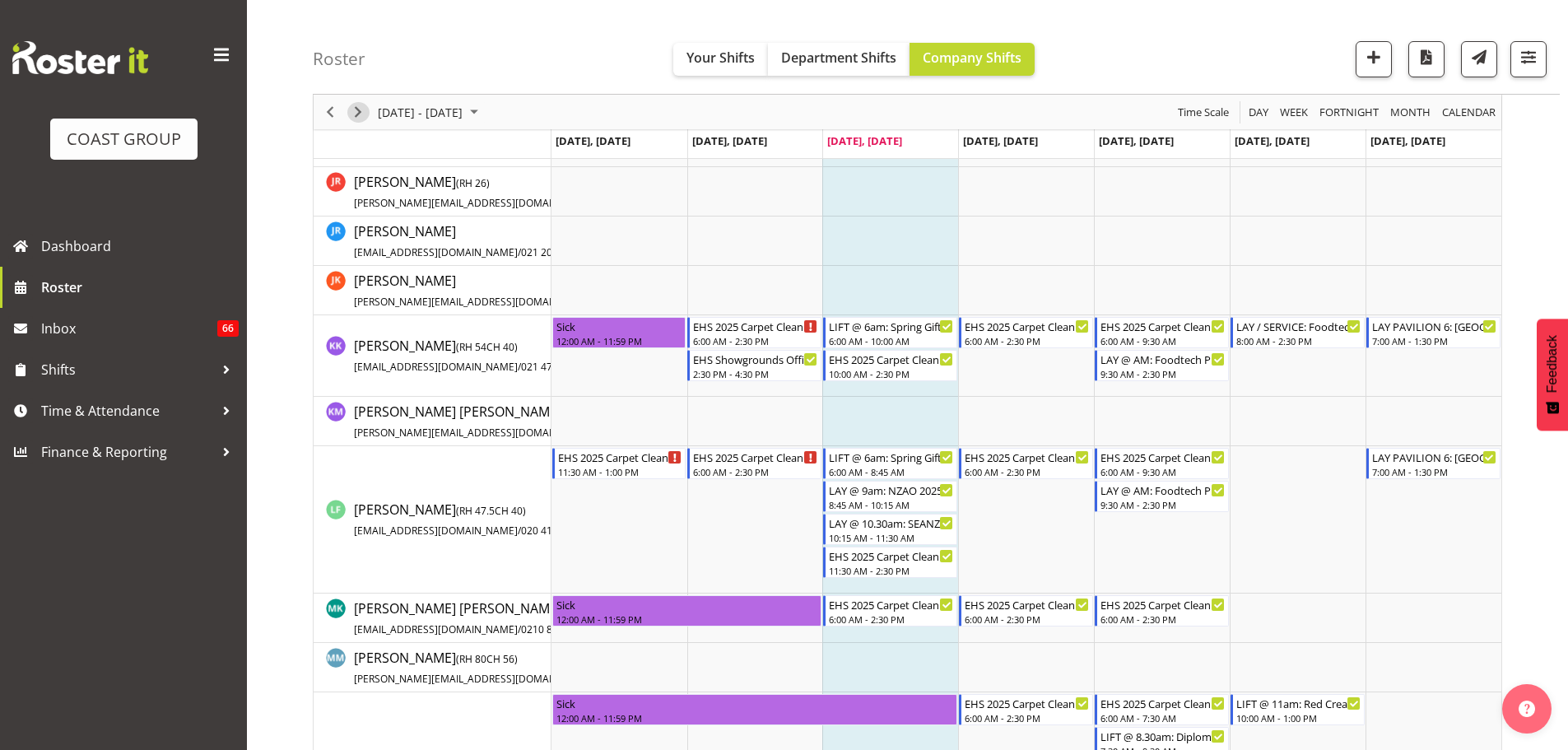
click at [355, 103] on span "Next" at bounding box center [357, 113] width 20 height 21
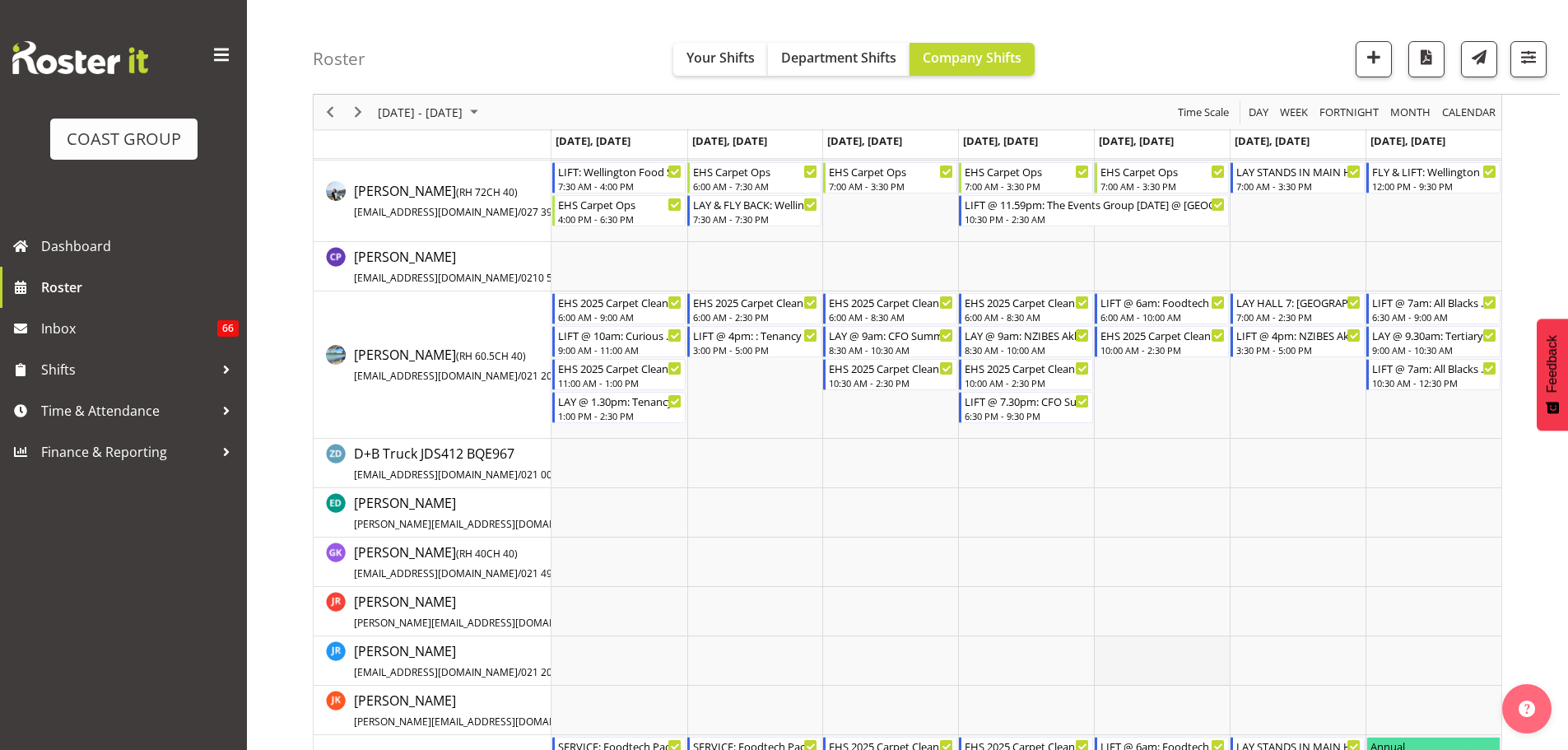
scroll to position [294, 0]
